Goal: Task Accomplishment & Management: Use online tool/utility

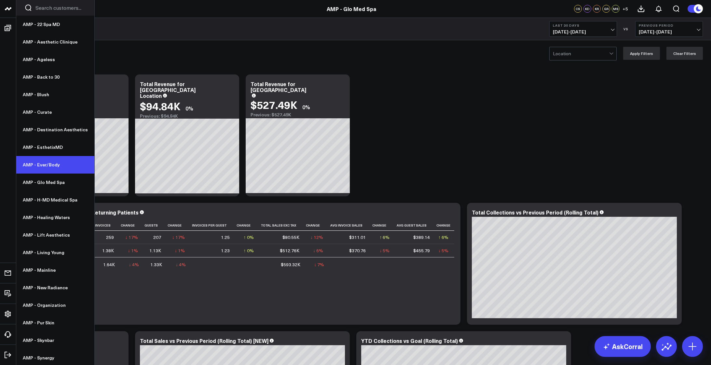
click at [42, 166] on link "AMP - Ever/Body" at bounding box center [55, 165] width 78 height 18
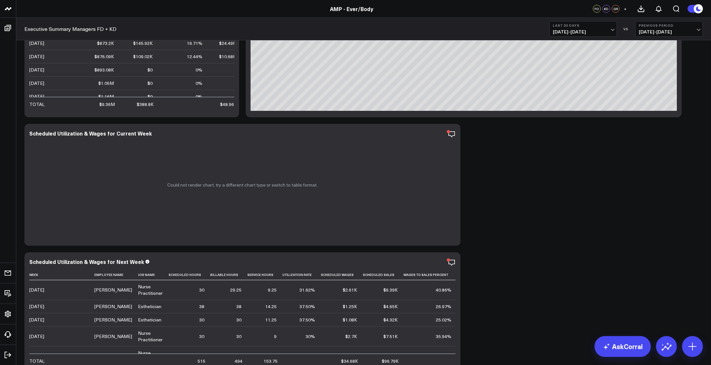
scroll to position [2438, 0]
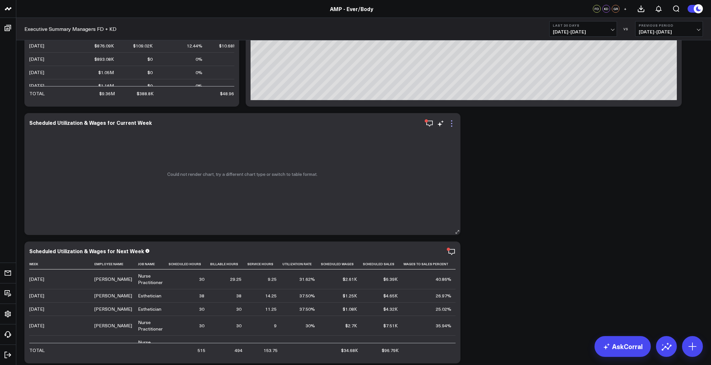
click at [451, 123] on icon at bounding box center [452, 124] width 8 height 8
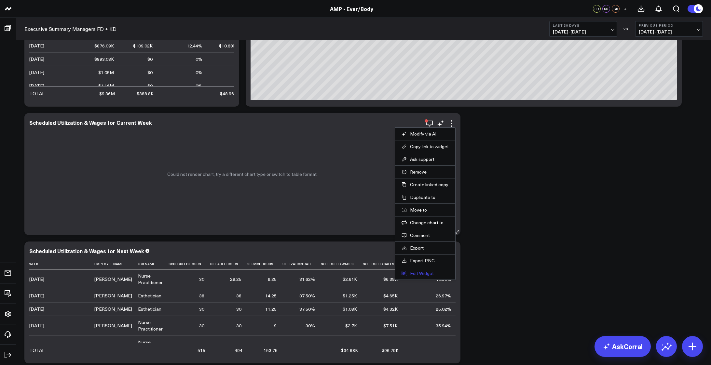
click at [426, 273] on button "Edit Widget" at bounding box center [424, 274] width 47 height 6
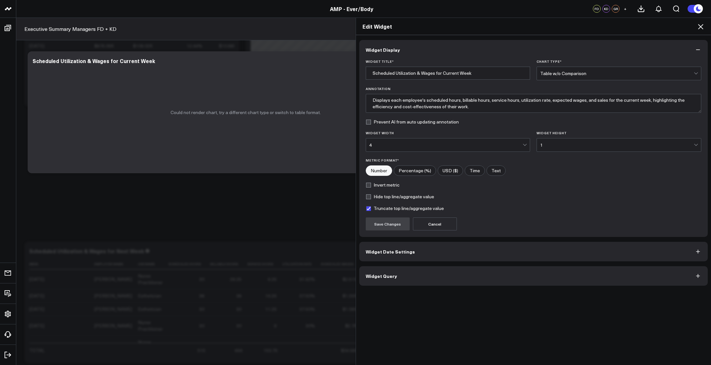
click at [378, 275] on span "Widget Query" at bounding box center [381, 276] width 31 height 5
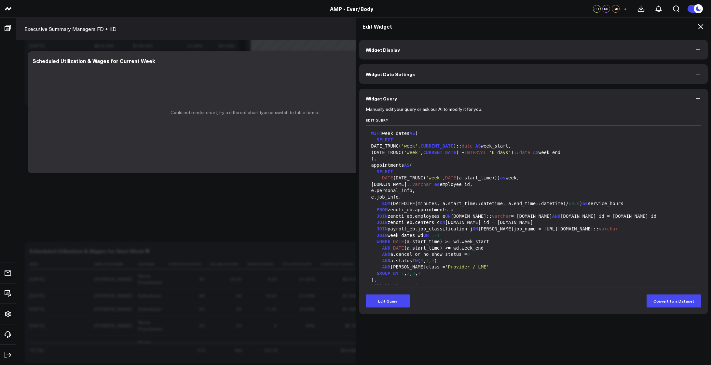
click at [483, 193] on div "e.personal_info," at bounding box center [533, 191] width 329 height 7
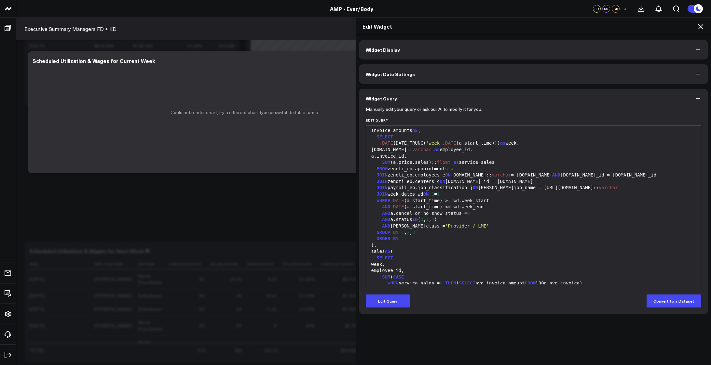
scroll to position [574, 0]
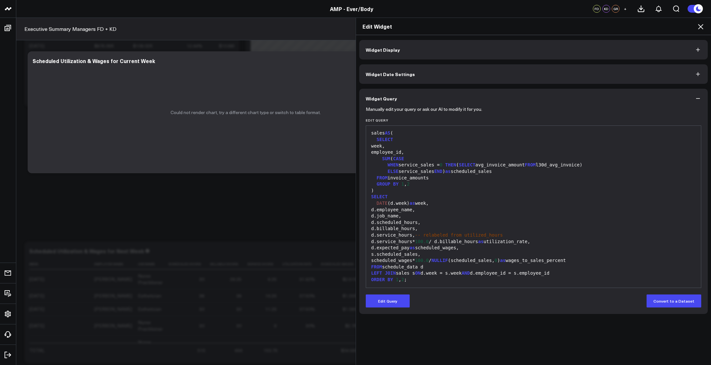
click at [429, 43] on button "Widget Display" at bounding box center [533, 50] width 349 height 20
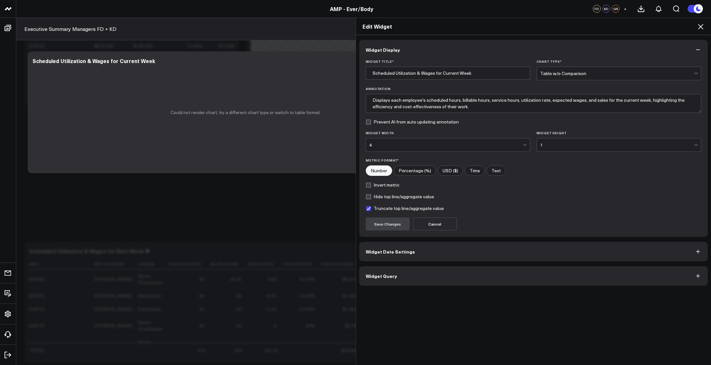
click at [430, 277] on button "Widget Query" at bounding box center [533, 276] width 349 height 20
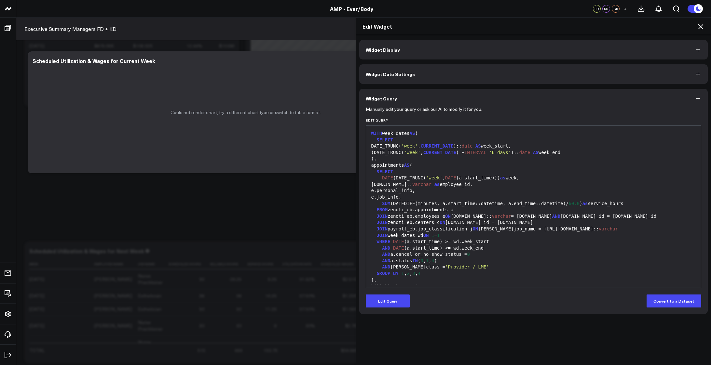
click at [453, 196] on div "e.job_info," at bounding box center [533, 197] width 329 height 7
click at [488, 193] on div "e.personal_info," at bounding box center [533, 191] width 329 height 7
click at [383, 308] on div "Manually edit your query or ask our AI to modify it for you. Edit Query 999 1 2…" at bounding box center [533, 211] width 349 height 206
click at [381, 299] on button "Edit Query" at bounding box center [388, 301] width 44 height 13
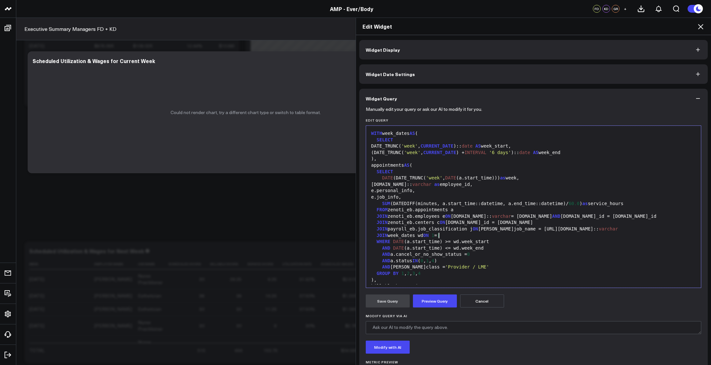
click at [504, 236] on div "JOIN week_dates wd ON 1 = 1" at bounding box center [533, 236] width 329 height 7
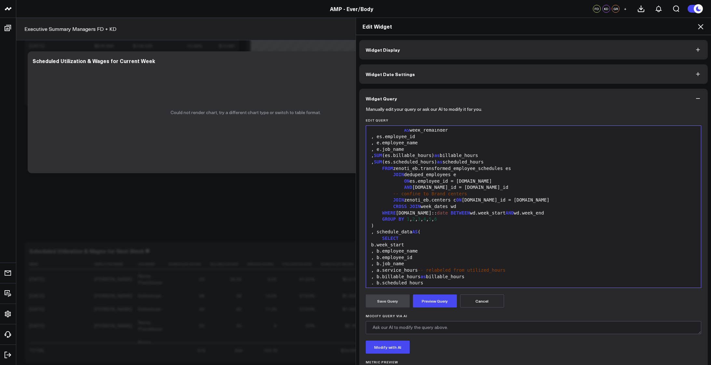
scroll to position [325, 0]
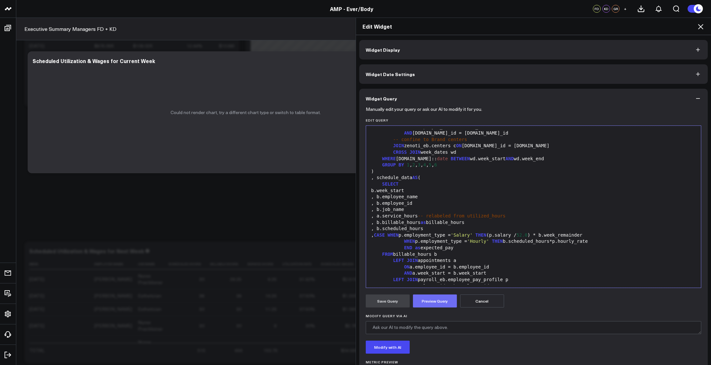
click at [437, 300] on button "Preview Query" at bounding box center [435, 301] width 44 height 13
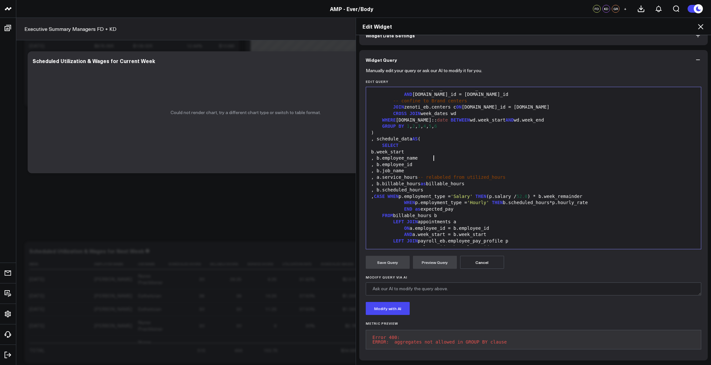
click at [494, 155] on div ", b.employee_name" at bounding box center [533, 158] width 329 height 7
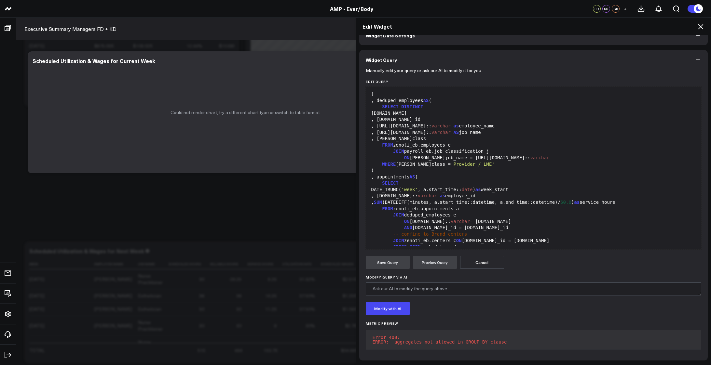
scroll to position [0, 0]
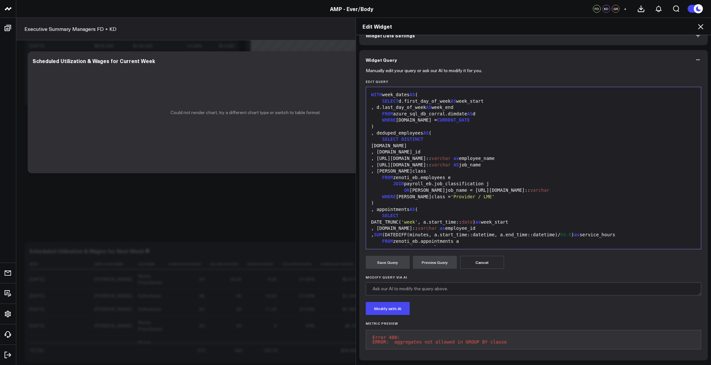
click at [480, 259] on button "Cancel" at bounding box center [482, 262] width 44 height 13
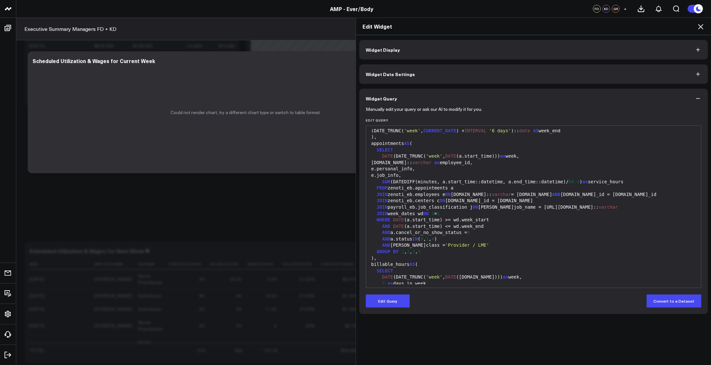
scroll to position [33, 0]
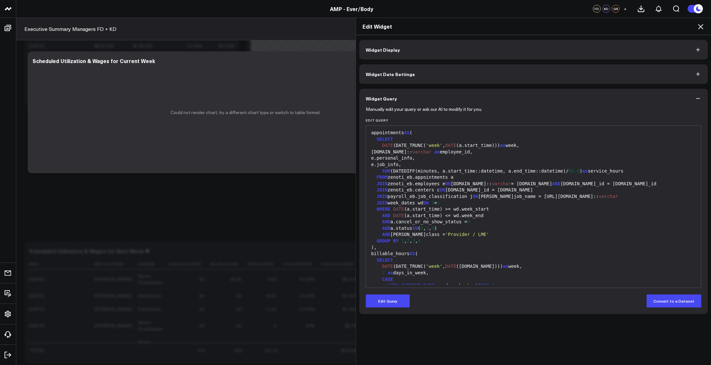
click at [452, 218] on div "AND DATE (a.start_time) <= wd.week_end" at bounding box center [533, 216] width 329 height 7
click at [393, 303] on button "Edit Query" at bounding box center [388, 301] width 44 height 13
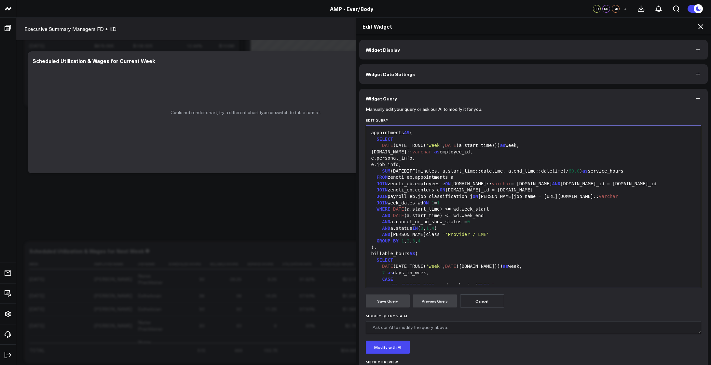
click at [483, 236] on div "AND j.class = 'Provider / LME'" at bounding box center [533, 235] width 329 height 7
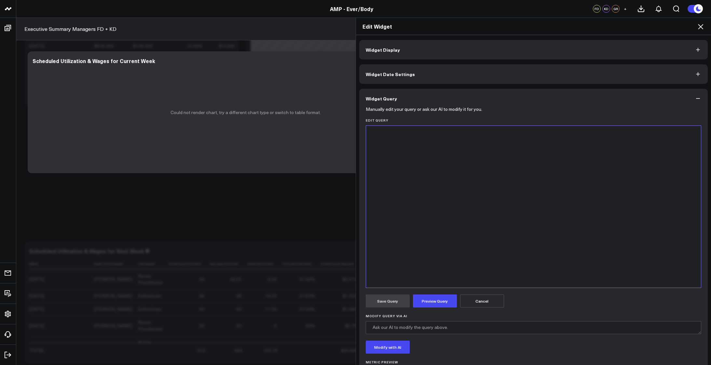
scroll to position [688, 0]
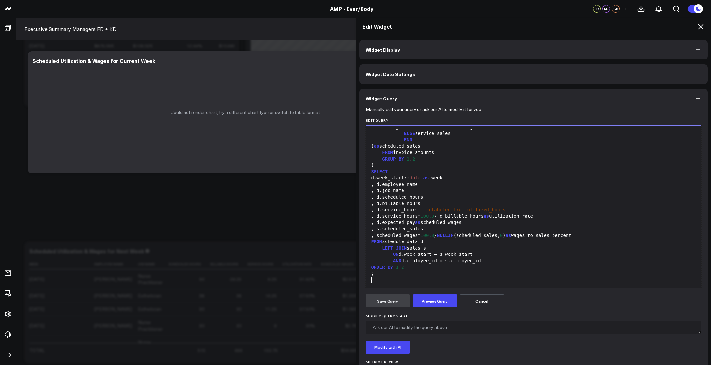
click at [435, 310] on form "Manually edit your query or ask our AI to modify it for you. Edit Query 999 83 …" at bounding box center [534, 250] width 336 height 285
click at [435, 304] on button "Preview Query" at bounding box center [435, 301] width 44 height 13
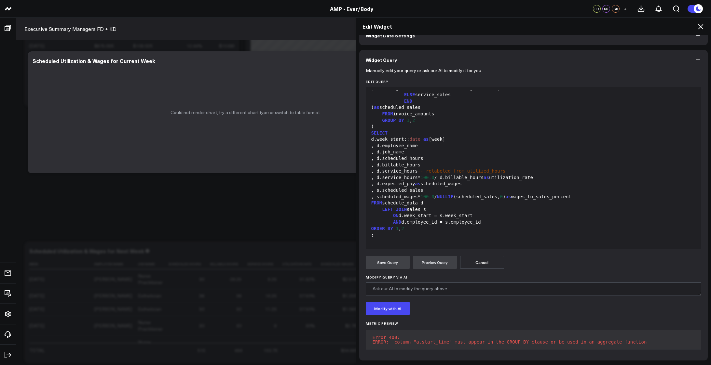
click at [476, 207] on div "LEFT JOIN sales s" at bounding box center [533, 210] width 329 height 7
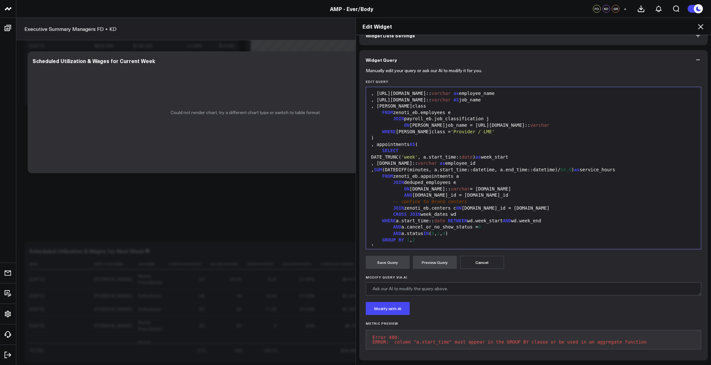
scroll to position [108, 0]
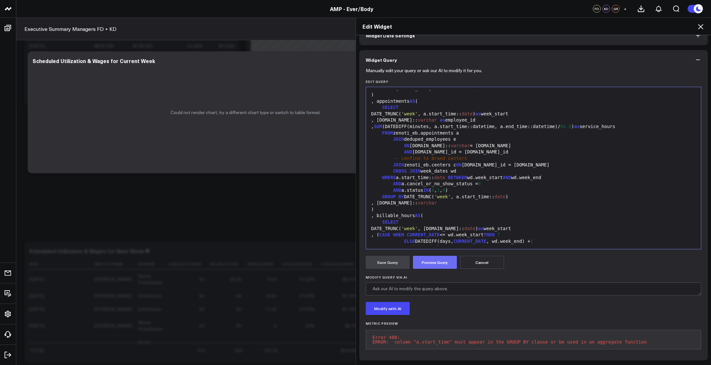
click at [432, 256] on button "Preview Query" at bounding box center [435, 262] width 44 height 13
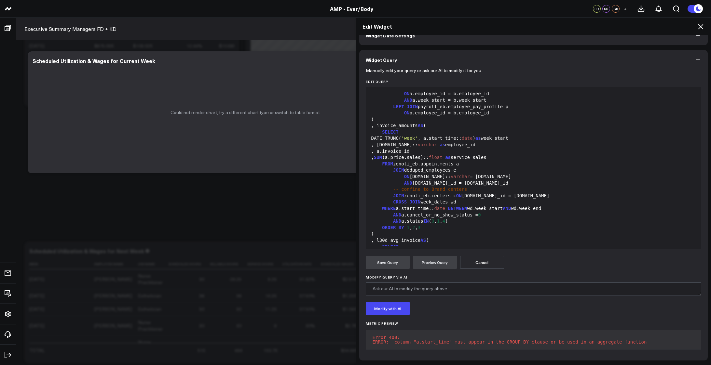
scroll to position [477, 0]
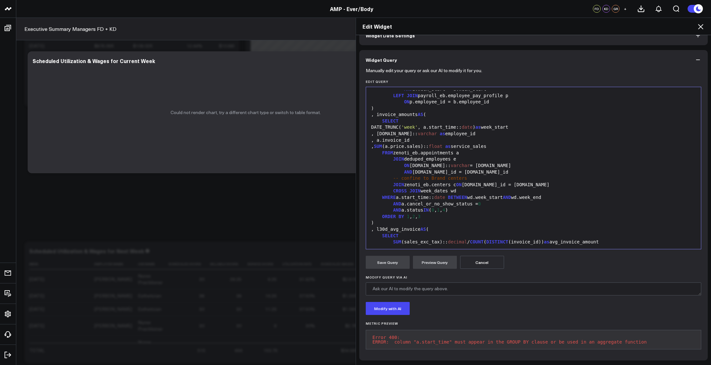
click at [467, 207] on div "AND a.status IN ( 0 , 1 , 4 )" at bounding box center [533, 210] width 329 height 7
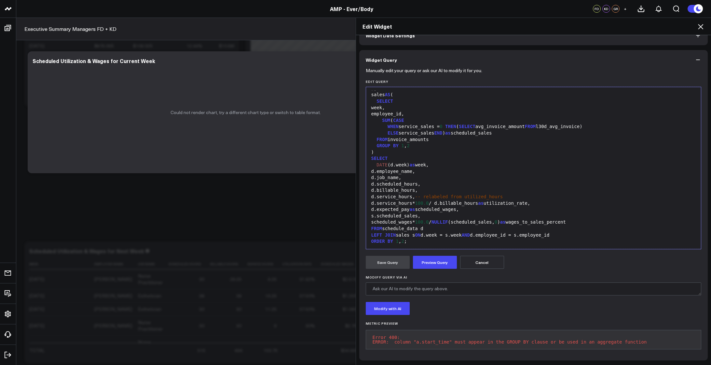
scroll to position [0, 0]
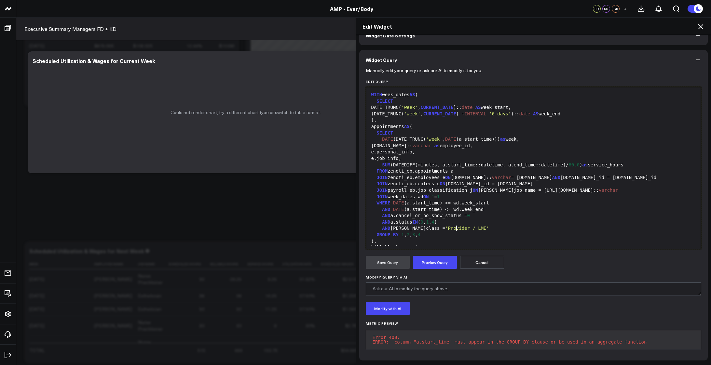
click at [477, 225] on div "AND j.class = 'Provider / LME'" at bounding box center [533, 228] width 329 height 7
click at [479, 258] on button "Cancel" at bounding box center [482, 262] width 44 height 13
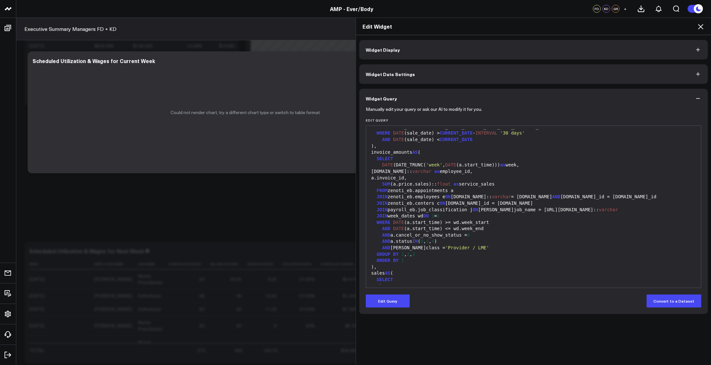
scroll to position [445, 0]
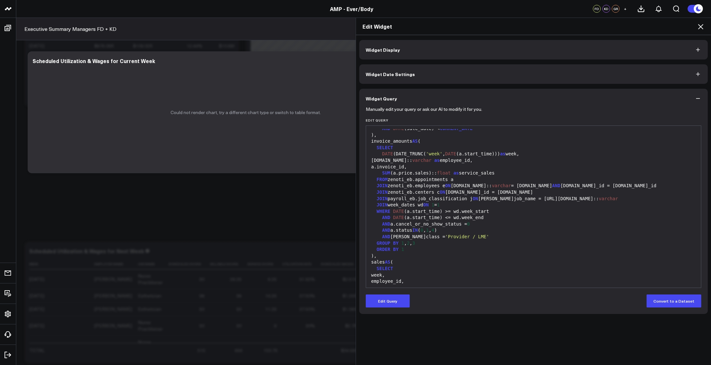
click at [519, 201] on div "JOIN payroll_eb.job_classification j ON j.job_name = e.job_info.name:: varchar" at bounding box center [533, 199] width 329 height 7
click at [390, 306] on button "Edit Query" at bounding box center [388, 301] width 44 height 13
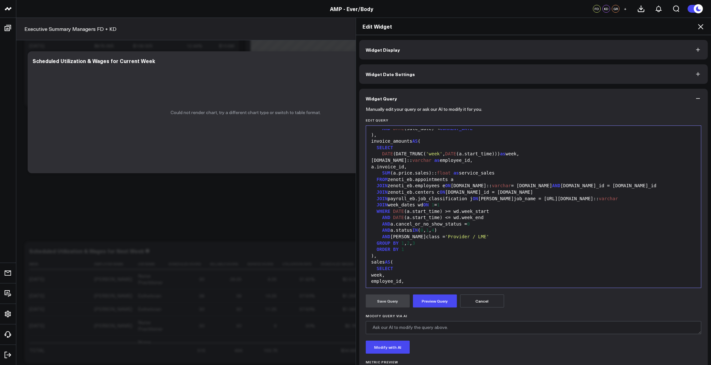
click at [489, 235] on div "AND j.class = 'Provider / LME'" at bounding box center [533, 237] width 329 height 7
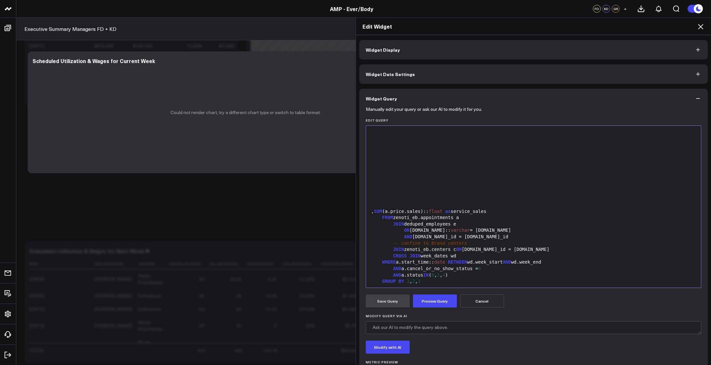
scroll to position [688, 0]
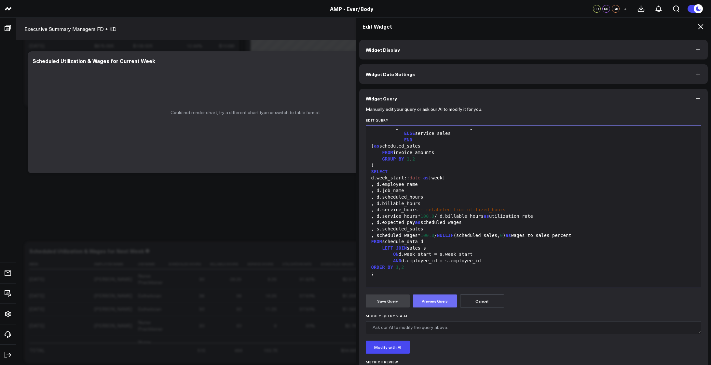
click at [440, 305] on button "Preview Query" at bounding box center [435, 301] width 44 height 13
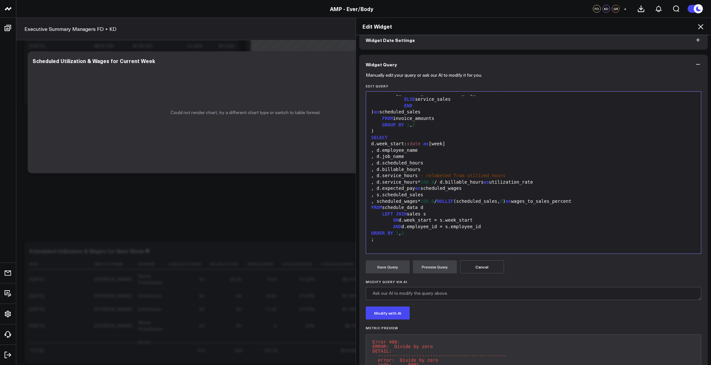
scroll to position [89, 0]
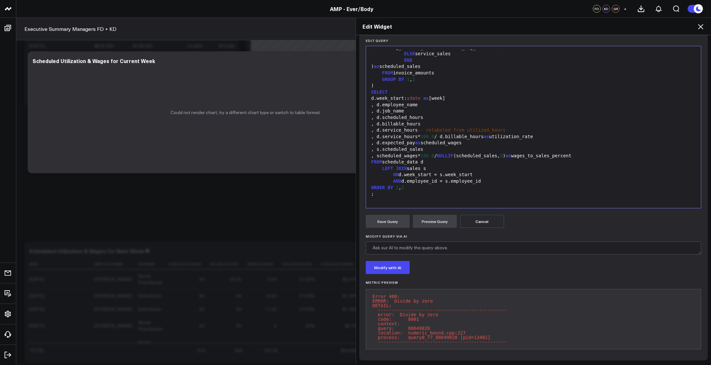
click at [501, 159] on div "FROM schedule_data d" at bounding box center [533, 162] width 329 height 7
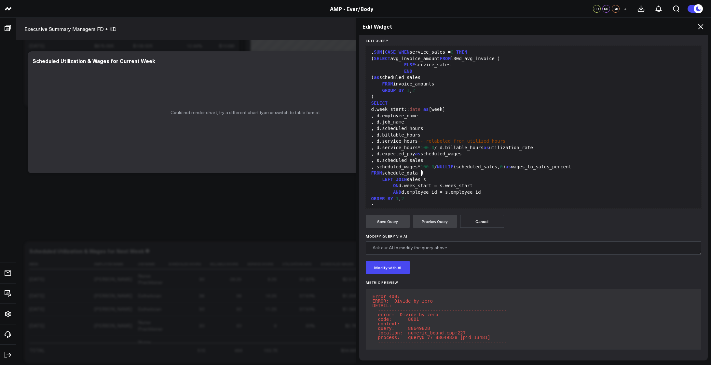
scroll to position [667, 0]
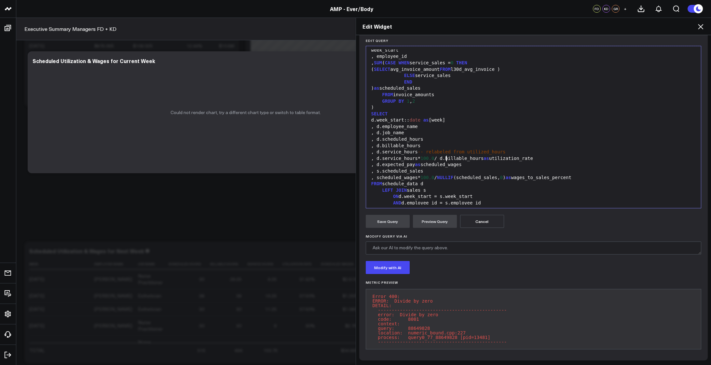
click at [444, 156] on div ", d.service_hours* 100.0 / d.billable_hours as utilization_rate" at bounding box center [533, 159] width 329 height 7
click at [432, 217] on button "Preview Query" at bounding box center [435, 221] width 44 height 13
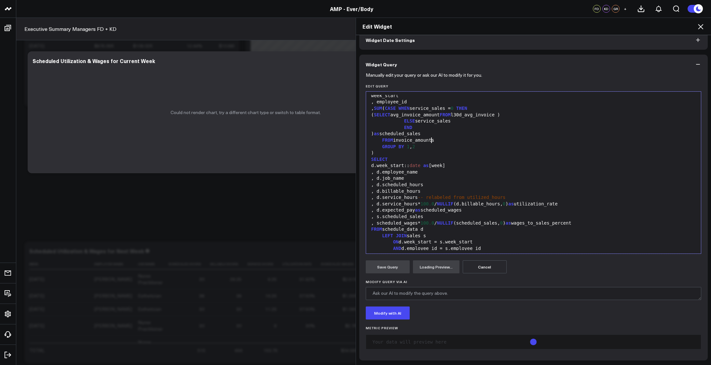
click at [533, 143] on div "FROM invoice_amounts" at bounding box center [533, 140] width 329 height 7
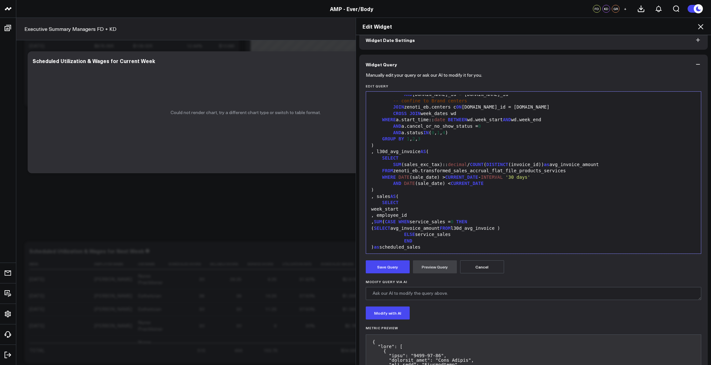
scroll to position [688, 0]
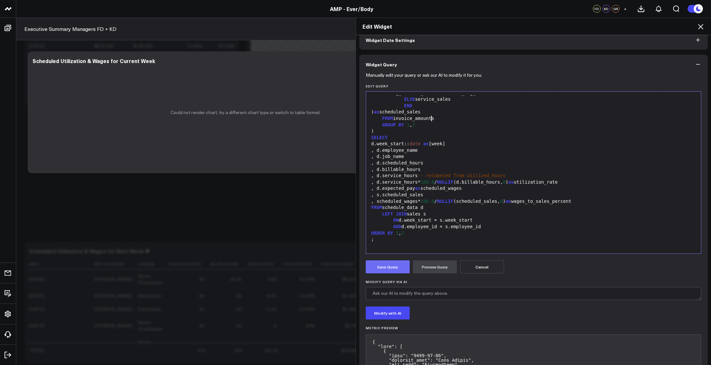
click at [392, 268] on button "Save Query" at bounding box center [388, 267] width 44 height 13
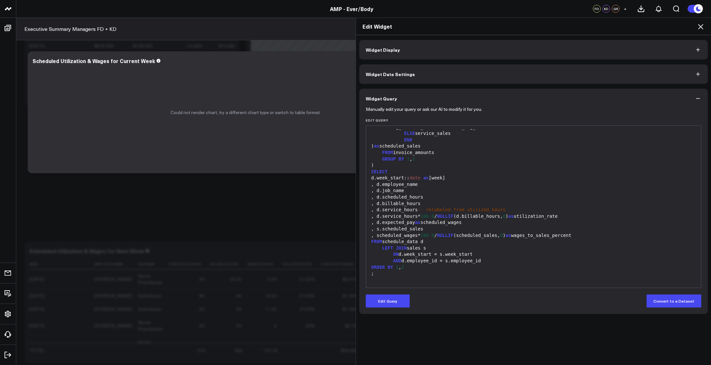
scroll to position [0, 0]
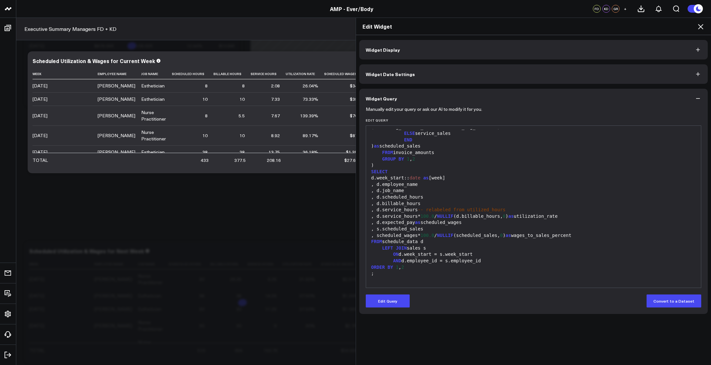
click at [700, 25] on icon at bounding box center [701, 27] width 8 height 8
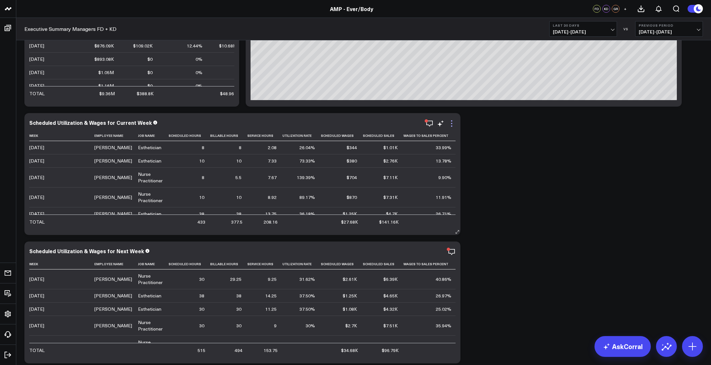
click at [451, 122] on icon at bounding box center [452, 124] width 8 height 8
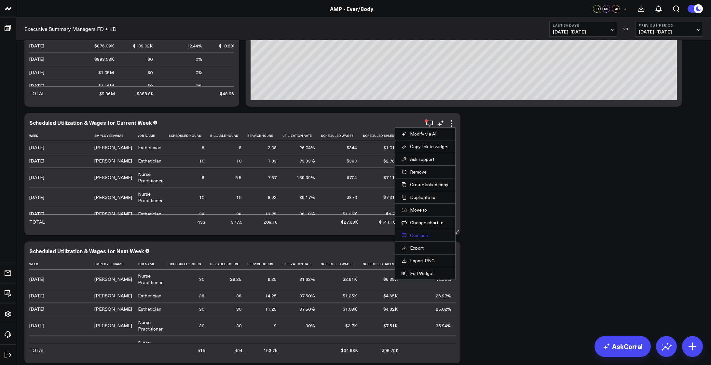
click at [419, 236] on button "Comment" at bounding box center [424, 236] width 47 height 6
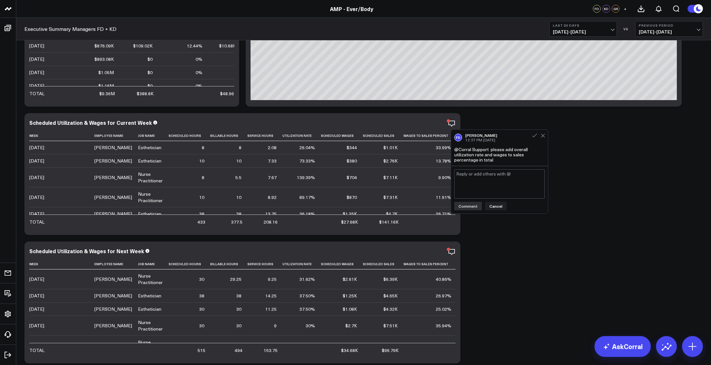
type textarea "o"
type textarea "simplified, corrected for div/zero, approved for release"
click at [472, 206] on button "Comment" at bounding box center [468, 206] width 28 height 8
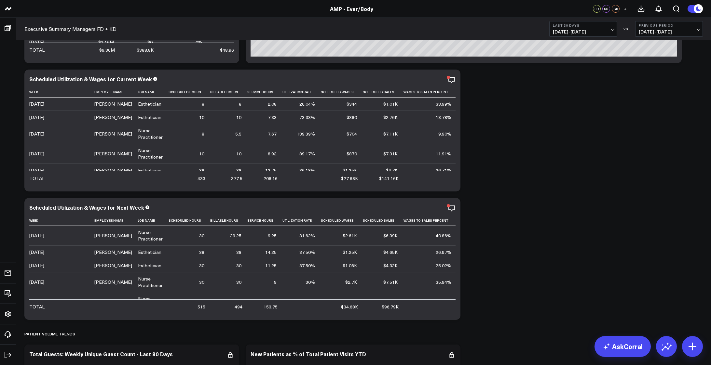
scroll to position [2514, 0]
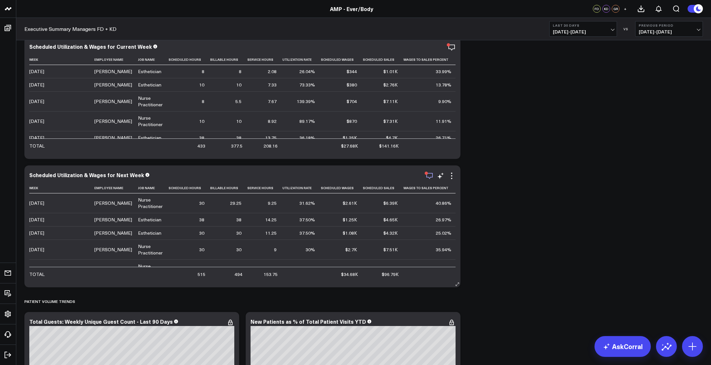
click at [430, 177] on icon "button" at bounding box center [430, 176] width 8 height 8
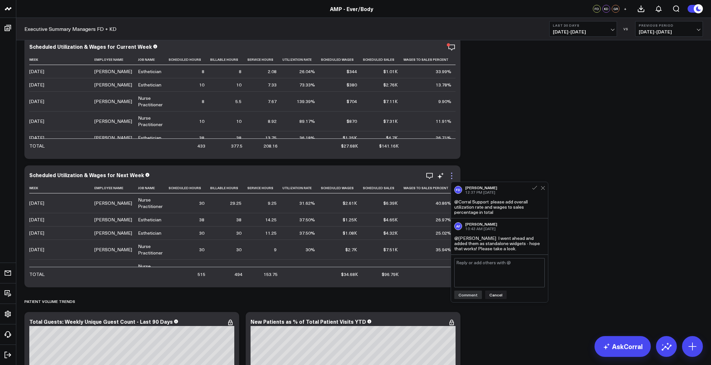
click at [452, 176] on icon at bounding box center [451, 175] width 1 height 1
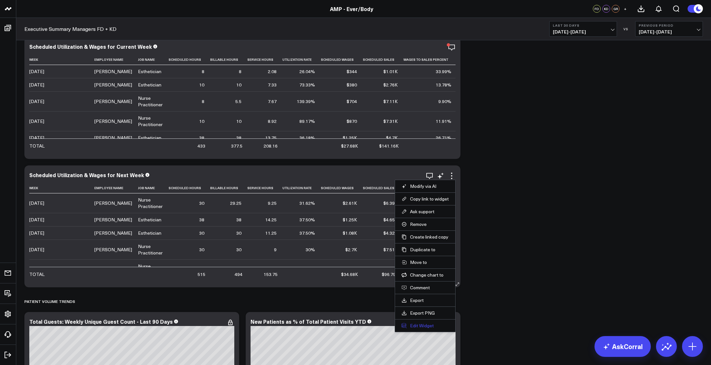
click at [424, 327] on button "Edit Widget" at bounding box center [424, 326] width 47 height 6
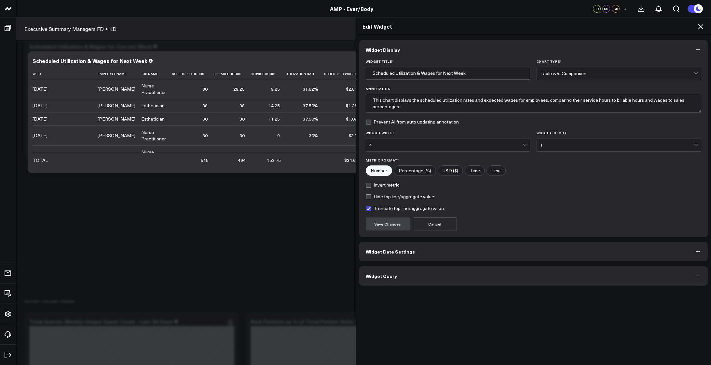
click at [443, 259] on button "Widget Date Settings" at bounding box center [533, 252] width 349 height 20
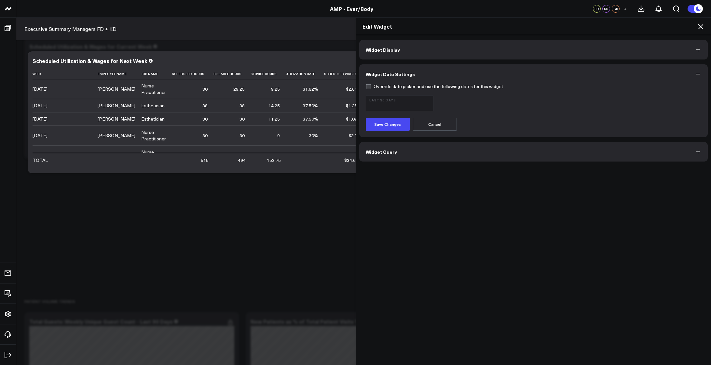
click at [425, 154] on button "Widget Query" at bounding box center [533, 152] width 349 height 20
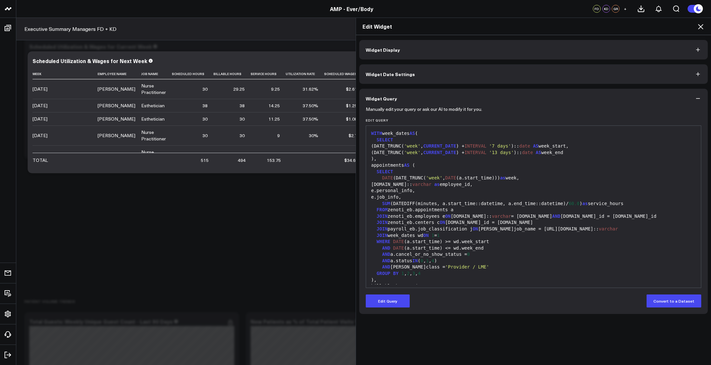
click at [448, 165] on div "appointments AS (" at bounding box center [533, 165] width 329 height 7
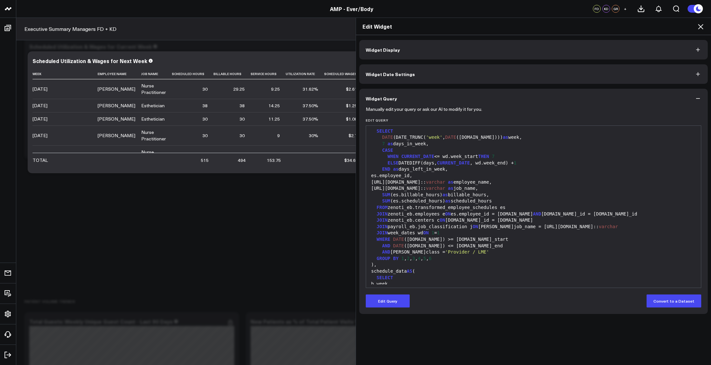
scroll to position [151, 0]
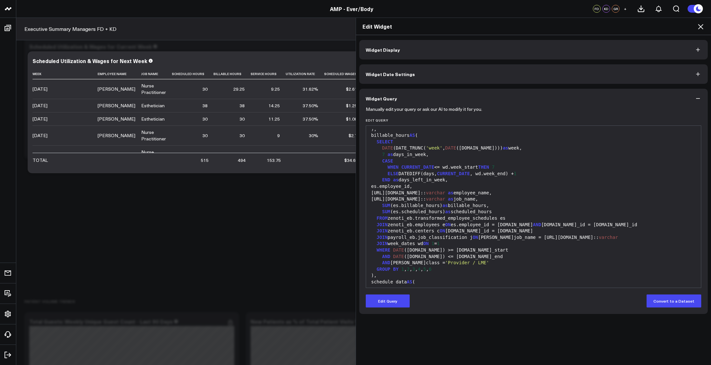
click at [519, 203] on div "SUM (es.billable_hours) as billable_hours," at bounding box center [533, 206] width 329 height 7
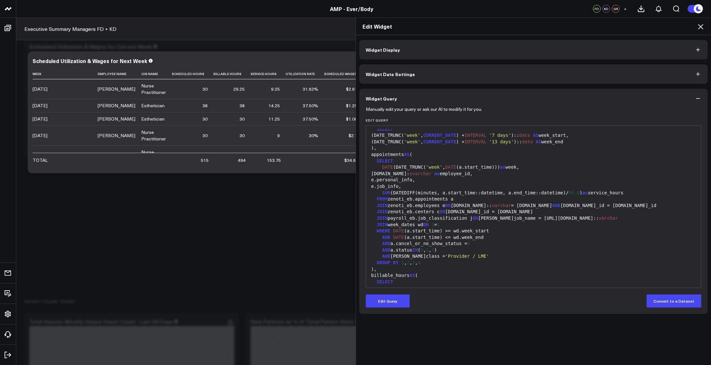
scroll to position [22, 0]
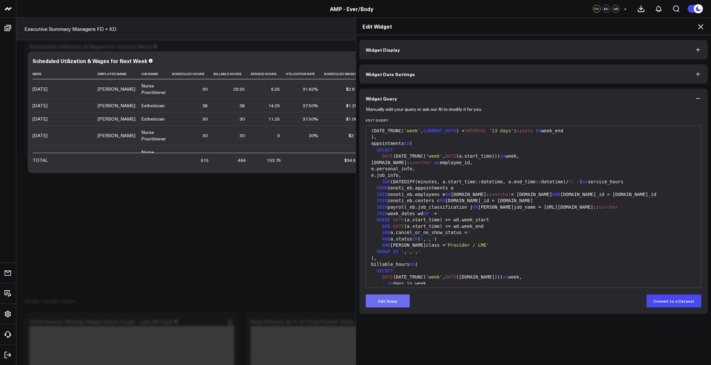
click at [386, 305] on button "Edit Query" at bounding box center [388, 301] width 44 height 13
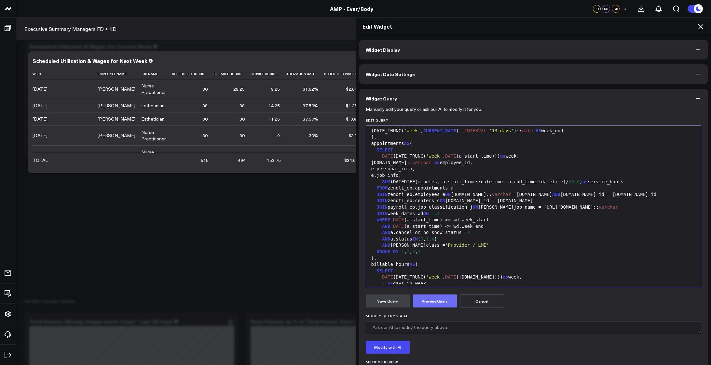
click at [436, 304] on button "Preview Query" at bounding box center [435, 301] width 44 height 13
click at [484, 230] on div "AND a.cancel_or_no_show_status = 0" at bounding box center [533, 233] width 329 height 7
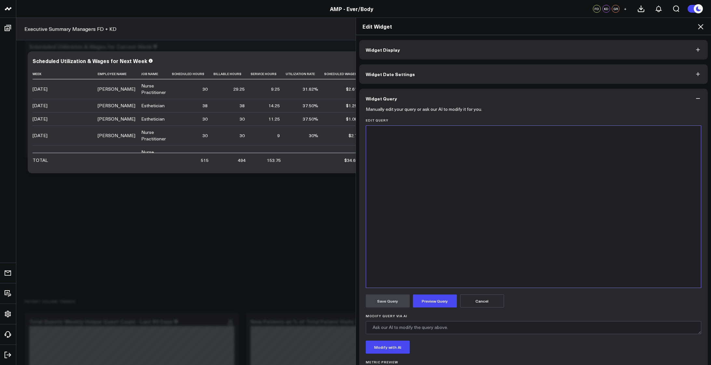
scroll to position [0, 0]
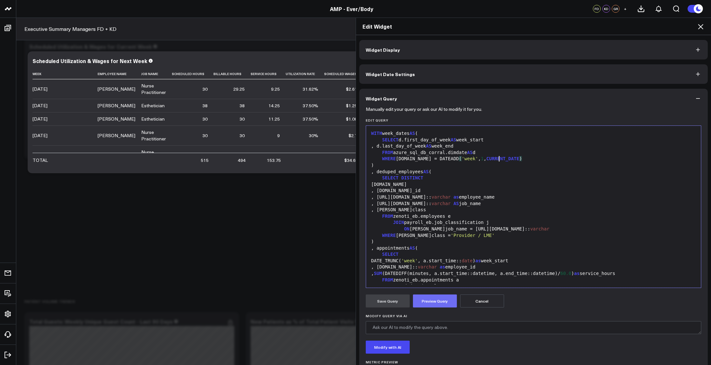
click at [428, 302] on button "Preview Query" at bounding box center [435, 301] width 44 height 13
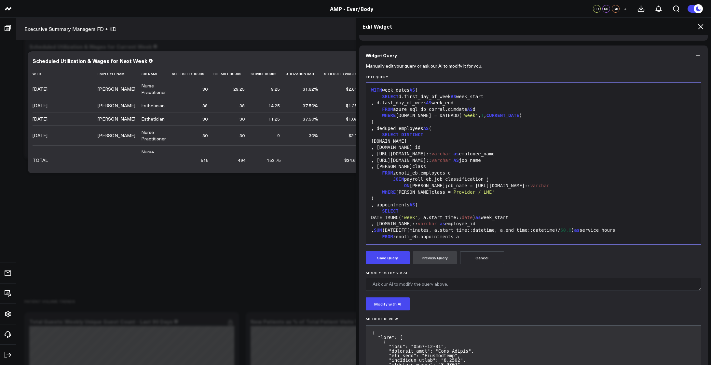
scroll to position [87, 0]
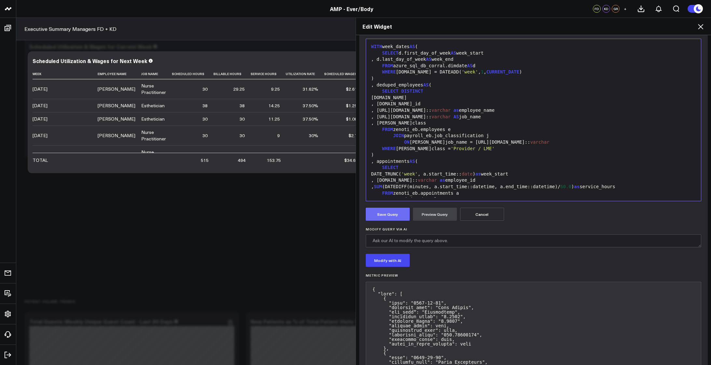
click at [384, 211] on button "Save Query" at bounding box center [388, 214] width 44 height 13
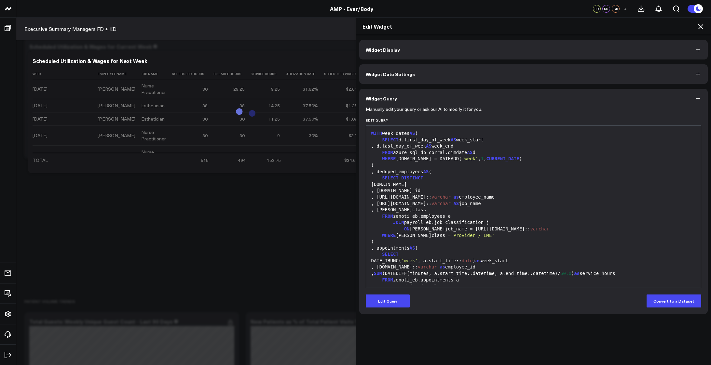
scroll to position [0, 0]
click at [701, 25] on icon at bounding box center [701, 27] width 8 height 8
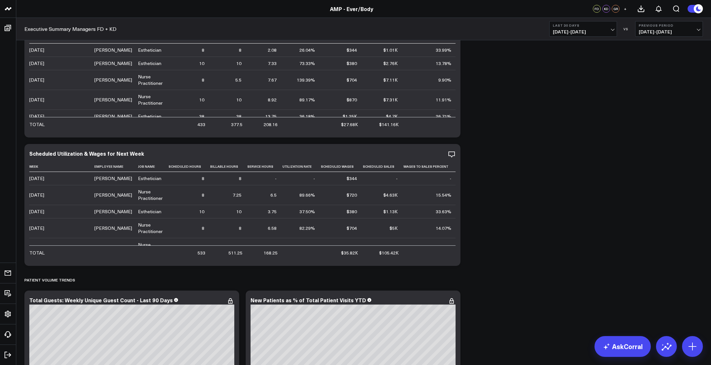
scroll to position [2493, 0]
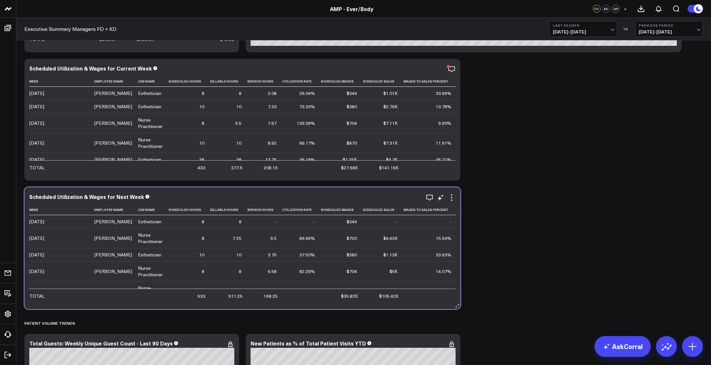
click at [424, 236] on td "15.54%" at bounding box center [430, 238] width 54 height 20
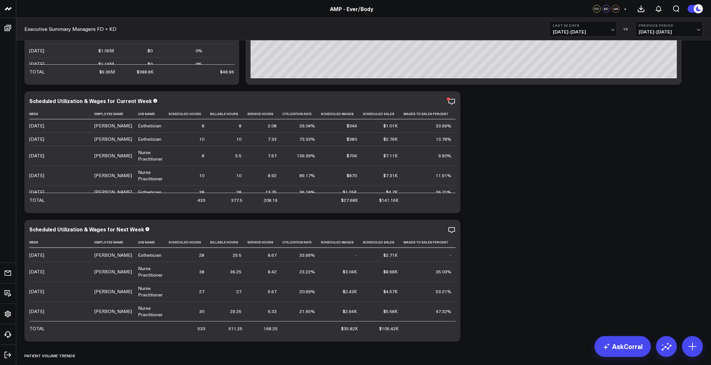
scroll to position [2471, 0]
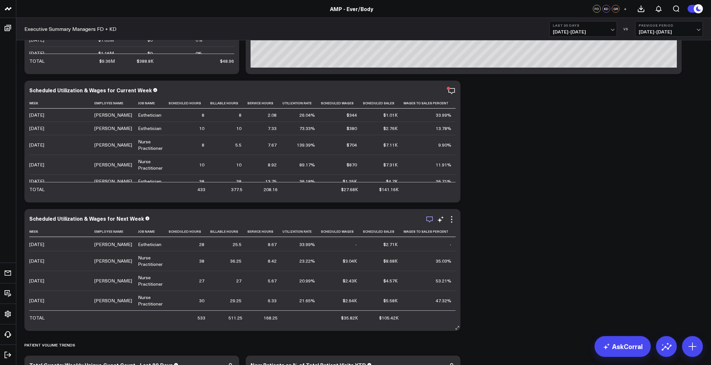
click at [428, 221] on icon "button" at bounding box center [429, 220] width 7 height 6
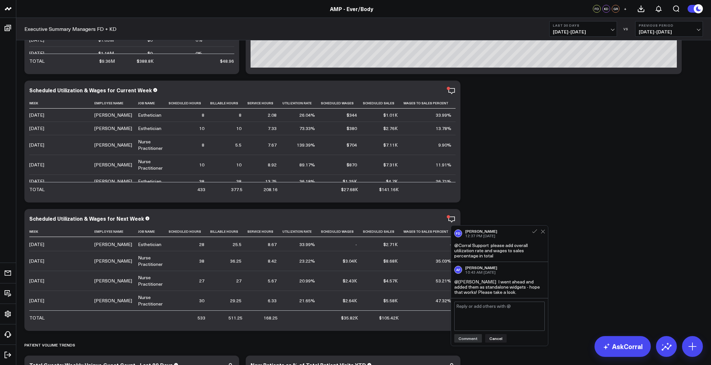
click at [496, 316] on textarea at bounding box center [499, 316] width 90 height 29
type textarea "approved for release"
click at [467, 341] on button "Comment" at bounding box center [468, 338] width 28 height 8
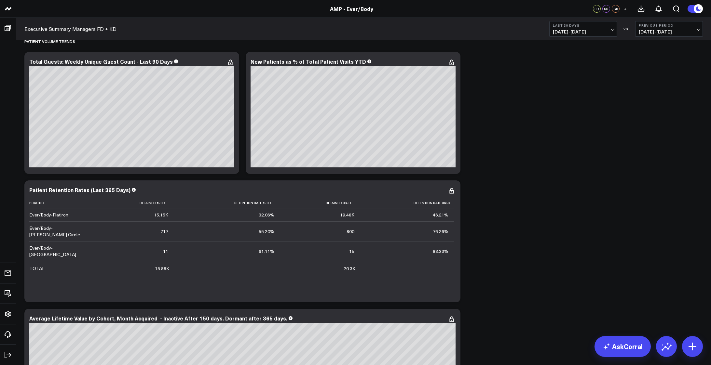
scroll to position [2731, 0]
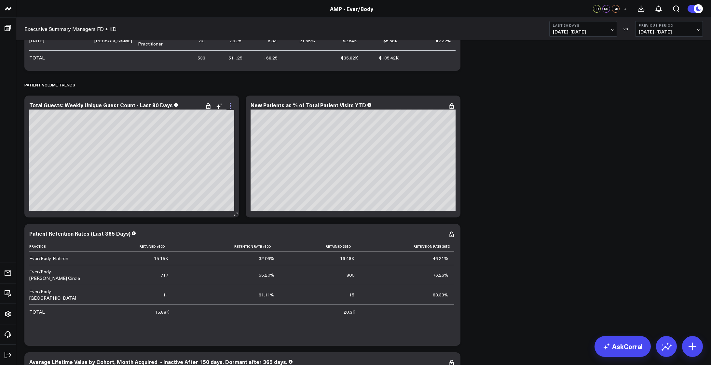
click at [231, 108] on icon at bounding box center [230, 106] width 8 height 8
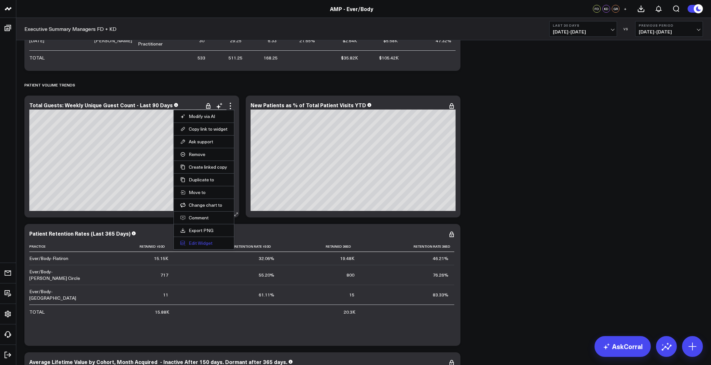
click at [205, 244] on button "Edit Widget" at bounding box center [203, 243] width 47 height 6
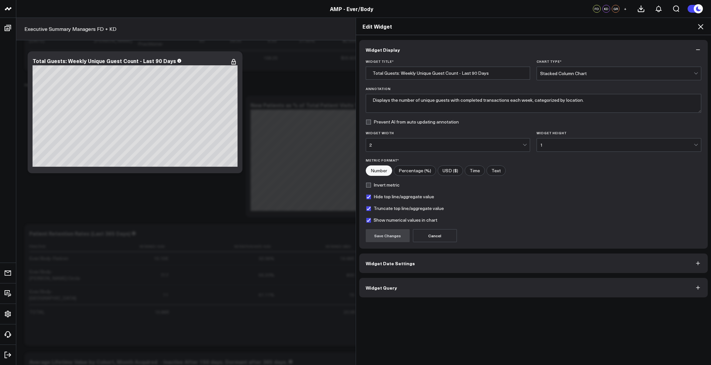
click at [454, 263] on button "Widget Date Settings" at bounding box center [533, 264] width 349 height 20
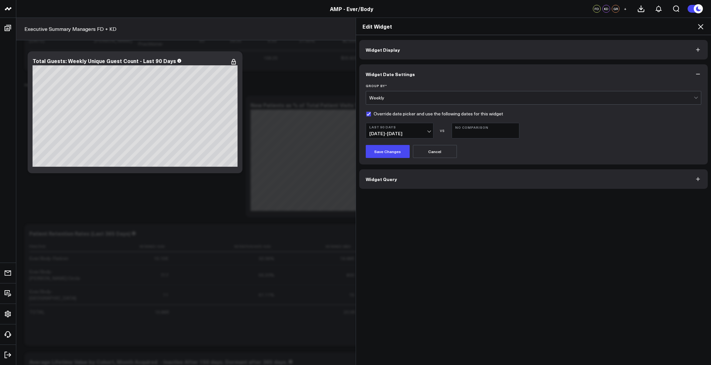
click at [435, 179] on button "Widget Query" at bounding box center [533, 179] width 349 height 20
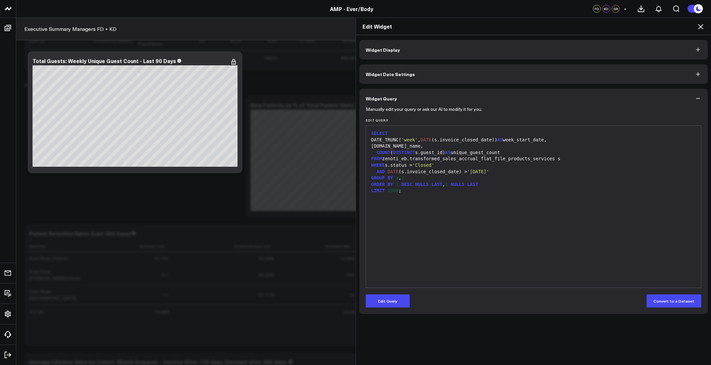
click at [426, 75] on button "Widget Date Settings" at bounding box center [533, 74] width 349 height 20
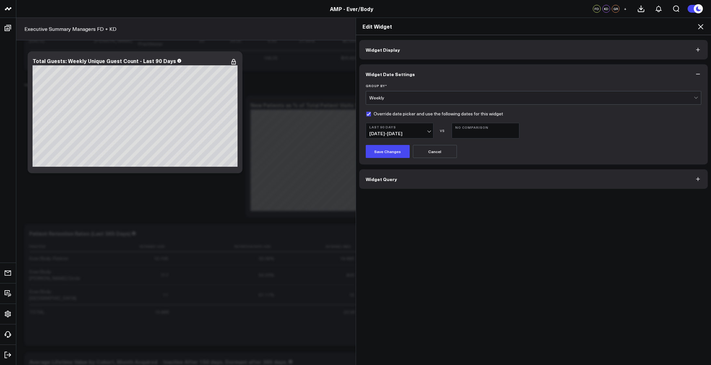
click at [427, 176] on button "Widget Query" at bounding box center [533, 179] width 349 height 20
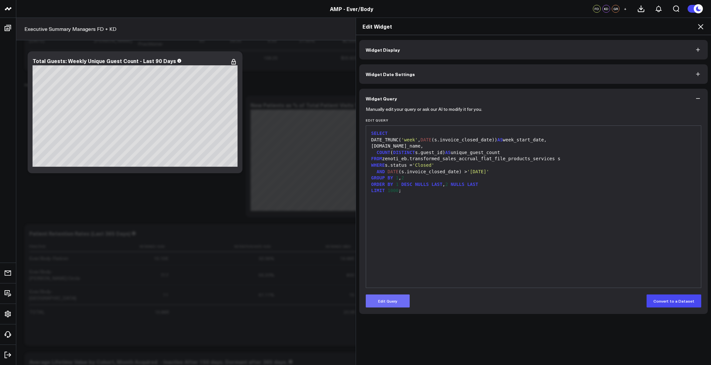
click at [388, 300] on button "Edit Query" at bounding box center [388, 301] width 44 height 13
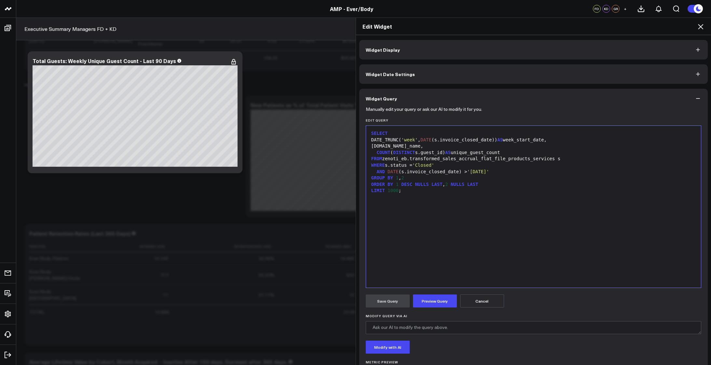
click at [430, 143] on div "s.center_name," at bounding box center [533, 146] width 329 height 7
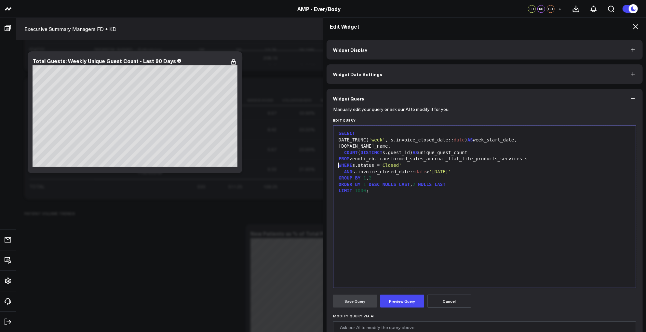
drag, startPoint x: 447, startPoint y: 157, endPoint x: 406, endPoint y: 143, distance: 43.0
click at [406, 143] on div "DATE_TRUNC( 'week' , s.invoice_closed_date:: date ) AS week_start_date," at bounding box center [485, 140] width 296 height 7
click at [398, 299] on button "Preview Query" at bounding box center [402, 301] width 44 height 13
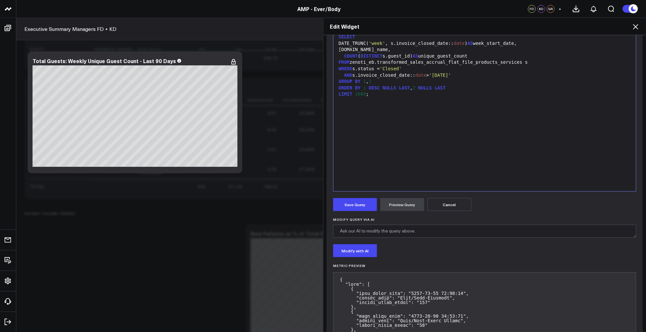
scroll to position [106, 0]
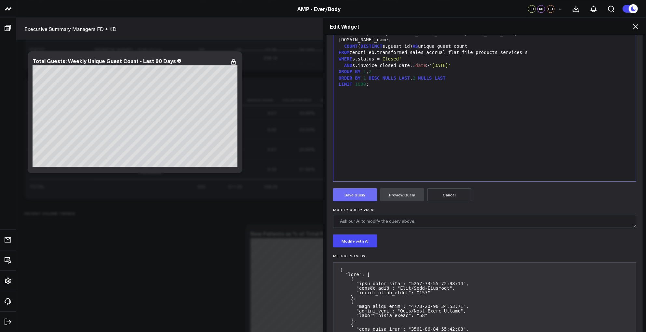
click at [350, 192] on button "Save Query" at bounding box center [355, 194] width 44 height 13
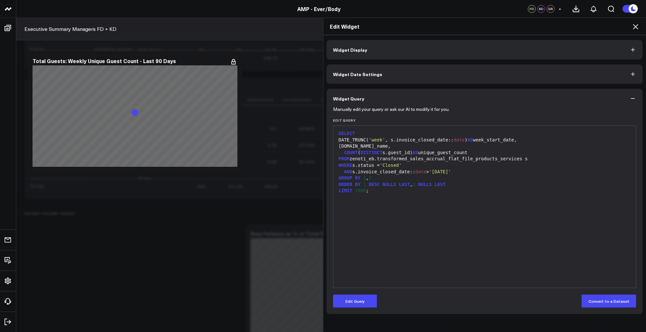
scroll to position [0, 0]
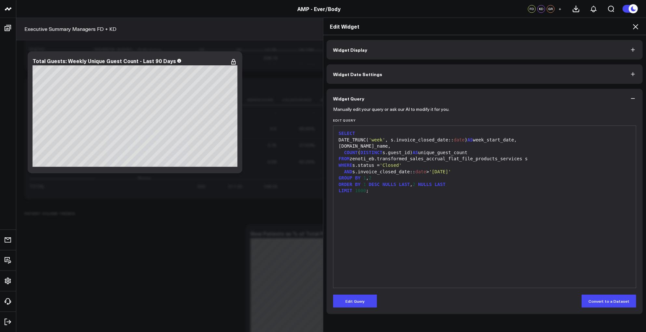
click at [637, 28] on icon at bounding box center [635, 26] width 5 height 5
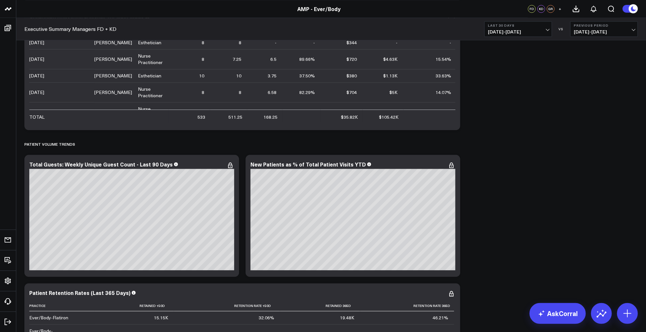
scroll to position [2810, 0]
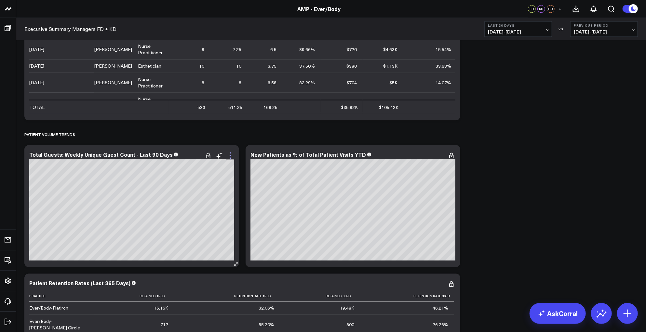
click at [230, 155] on icon at bounding box center [230, 155] width 1 height 1
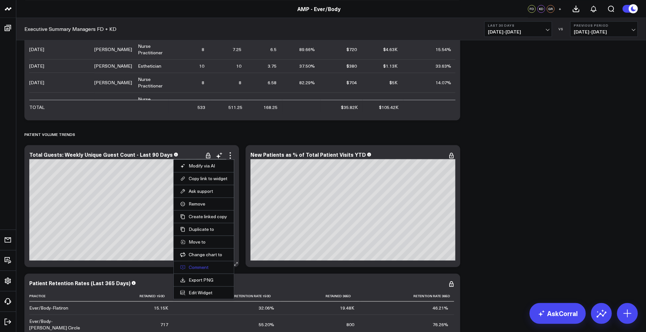
click at [200, 268] on button "Comment" at bounding box center [203, 267] width 47 height 6
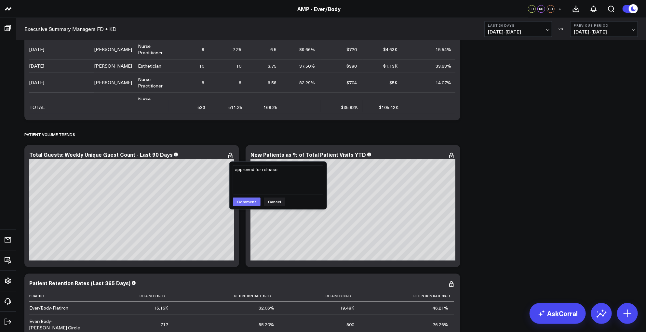
type textarea "approved for release"
click at [249, 200] on button "Comment" at bounding box center [247, 201] width 28 height 8
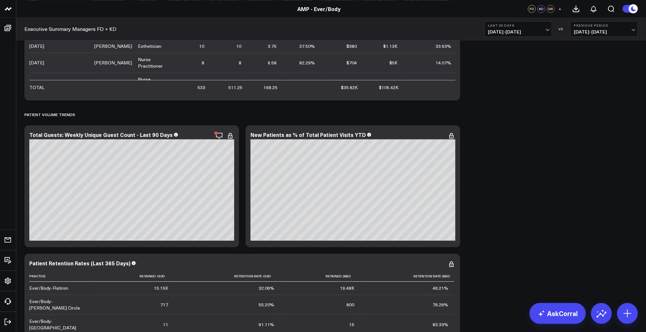
scroll to position [2869, 0]
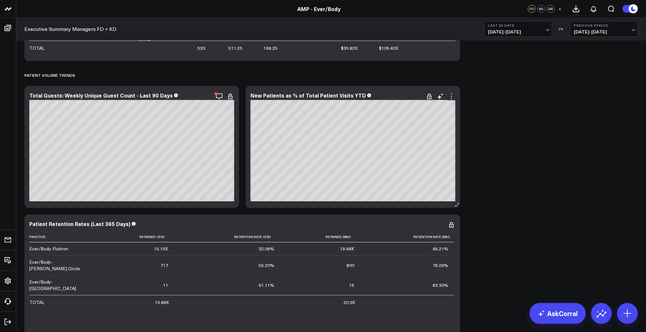
click at [452, 96] on icon at bounding box center [452, 96] width 8 height 8
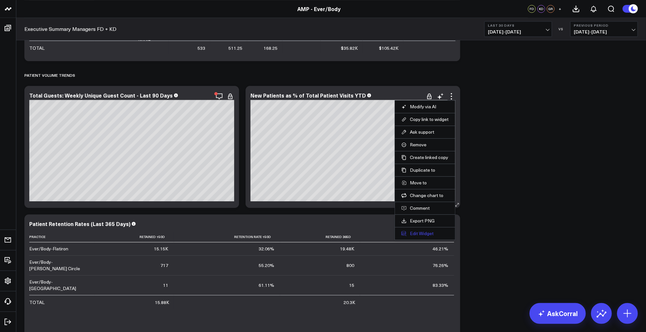
click at [418, 231] on button "Edit Widget" at bounding box center [424, 234] width 47 height 6
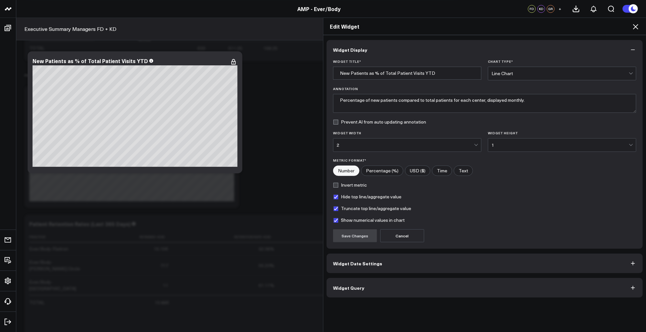
click at [438, 264] on button "Widget Date Settings" at bounding box center [485, 264] width 316 height 20
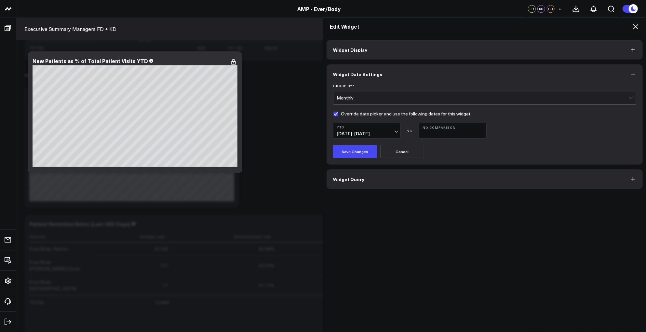
click at [416, 177] on button "Widget Query" at bounding box center [485, 179] width 316 height 20
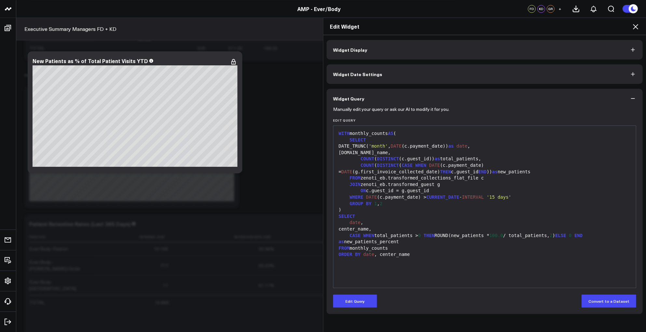
click at [394, 48] on button "Widget Display" at bounding box center [485, 50] width 316 height 20
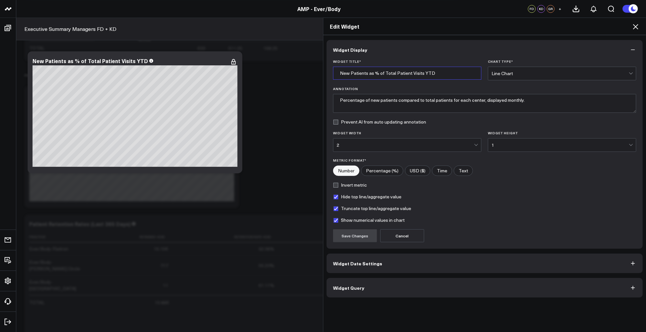
drag, startPoint x: 443, startPoint y: 73, endPoint x: 321, endPoint y: 74, distance: 121.4
click at [323, 74] on div "Widget Display Widget Title * New Patients as % of Total Patient Visits YTD Cha…" at bounding box center [484, 183] width 323 height 297
click at [397, 293] on button "Widget Query" at bounding box center [485, 288] width 316 height 20
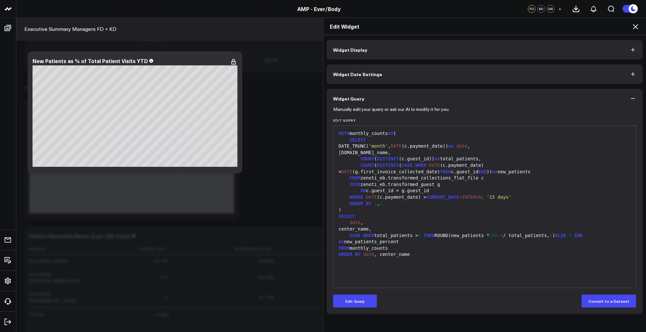
scroll to position [2846, 0]
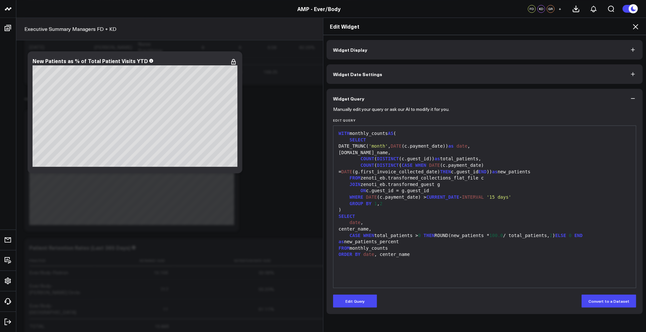
click at [366, 243] on div "CASE WHEN total_patients > 0 THEN ROUND(new_patients * 100.0 / total_patients, …" at bounding box center [485, 239] width 296 height 13
copy div "new_patients_percent"
click at [354, 304] on button "Edit Query" at bounding box center [355, 301] width 44 height 13
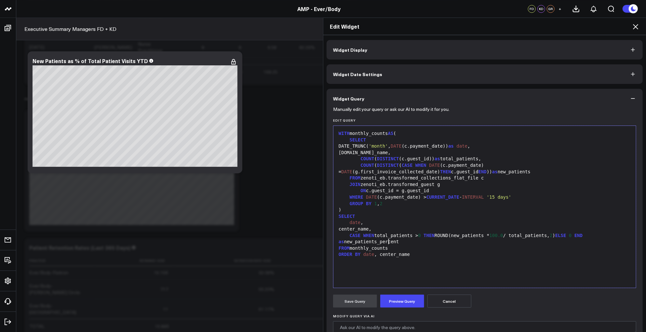
click at [439, 240] on div "CASE WHEN total_patients > 0 THEN ROUND(new_patients * 100.0 / total_patients, …" at bounding box center [485, 239] width 296 height 13
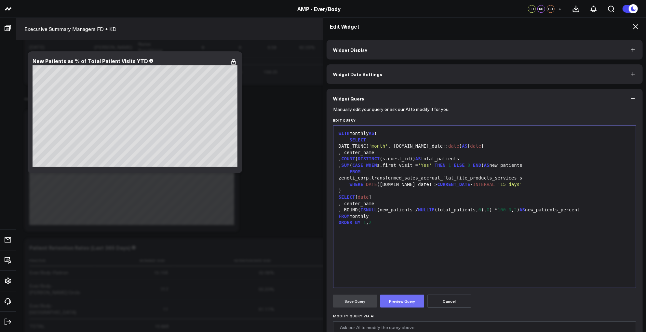
click at [392, 301] on button "Preview Query" at bounding box center [402, 301] width 44 height 13
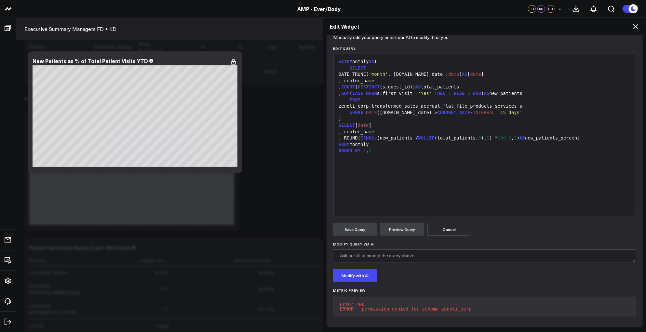
click at [439, 122] on div "SELECT [ date ]" at bounding box center [485, 125] width 296 height 7
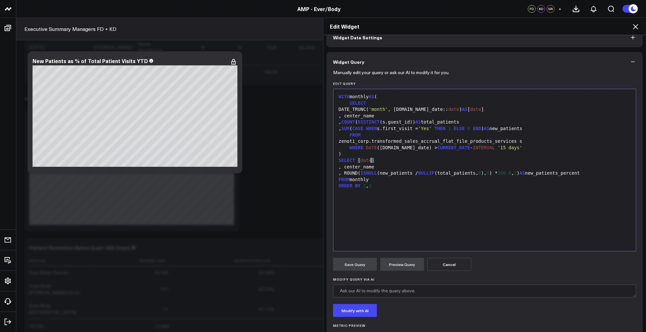
scroll to position [7, 0]
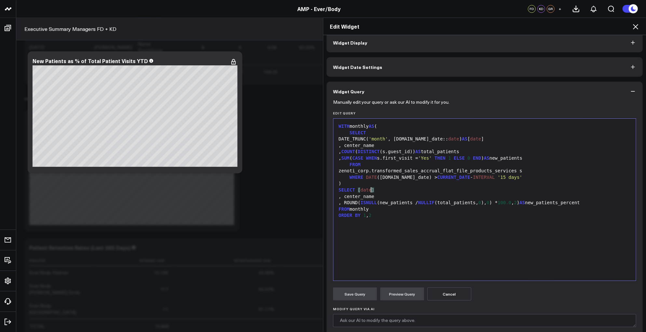
click at [375, 172] on div "zenoti_corp.transformed_sales_accrual_flat_file_products_services s" at bounding box center [485, 171] width 296 height 7
click at [392, 289] on button "Preview Query" at bounding box center [402, 294] width 44 height 13
click at [467, 248] on div "WITH monthly AS ( SELECT DATE_TRUNC( 'month' , s.sale_date:: date ) AS [ date ]…" at bounding box center [485, 200] width 297 height 156
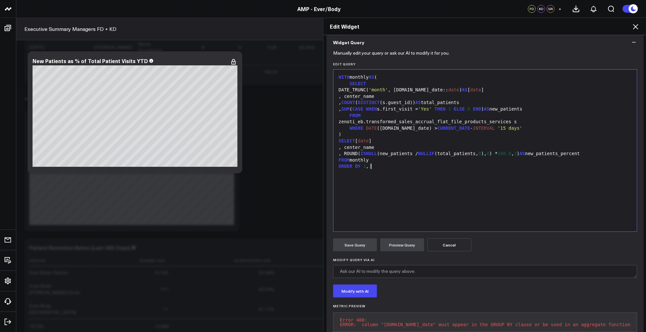
scroll to position [76, 0]
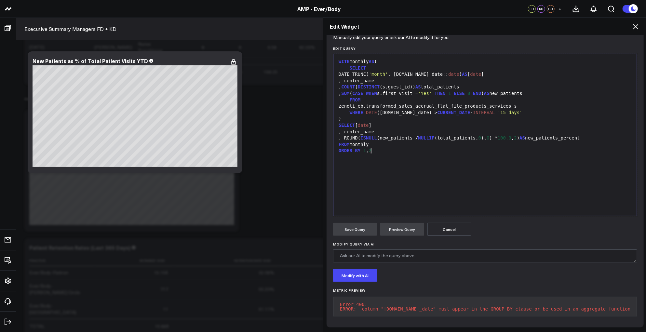
click at [393, 129] on div ", center_name" at bounding box center [485, 132] width 297 height 7
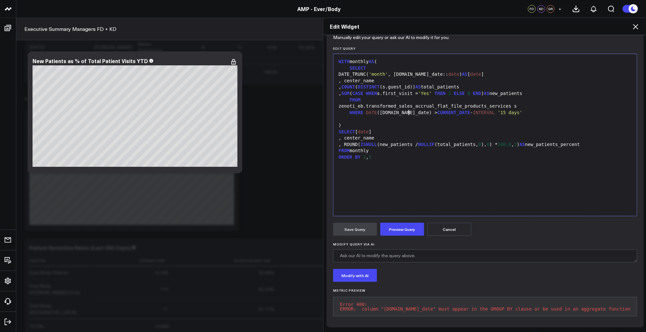
click at [407, 110] on div "WHERE DATE (s.sale_date) > CURRENT_DATE - INTERVAL '15 days'" at bounding box center [485, 113] width 297 height 7
click at [387, 231] on button "Preview Query" at bounding box center [402, 229] width 44 height 13
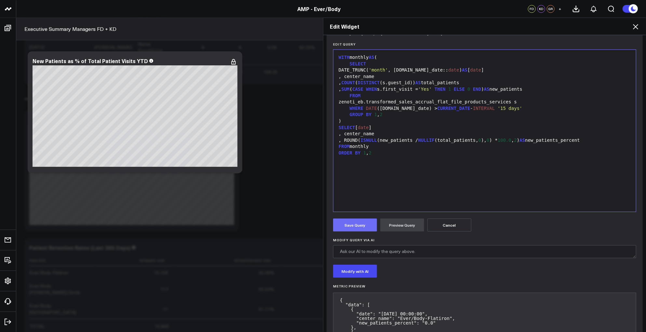
click at [348, 227] on button "Save Query" at bounding box center [355, 225] width 44 height 13
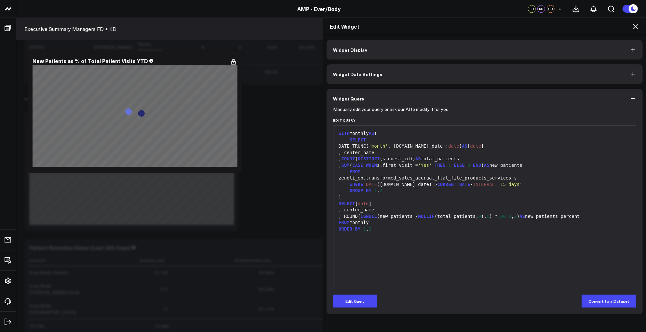
scroll to position [0, 0]
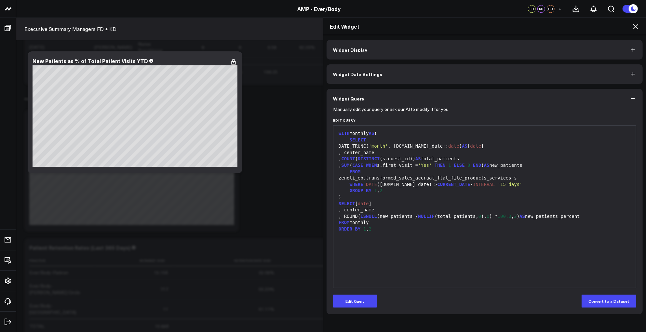
click at [378, 276] on div "WITH monthly AS ( SELECT DATE_TRUNC( 'month' , s.sale_date:: date ) AS [ date ]…" at bounding box center [485, 207] width 296 height 156
click at [437, 201] on div "SELECT [ date ]" at bounding box center [485, 204] width 296 height 7
click at [465, 53] on button "Widget Display" at bounding box center [485, 50] width 316 height 20
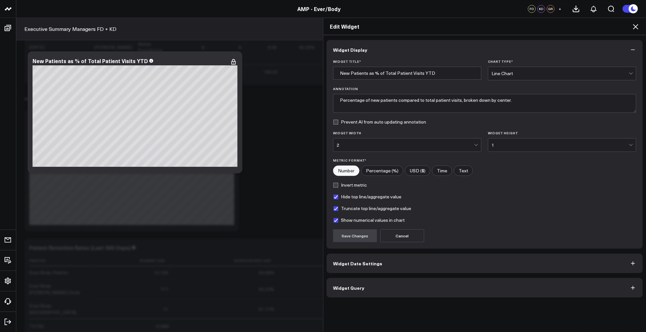
click at [415, 265] on button "Widget Date Settings" at bounding box center [485, 264] width 316 height 20
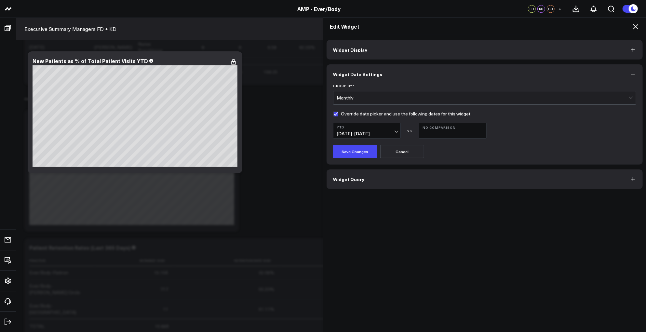
click at [366, 183] on button "Widget Query" at bounding box center [485, 179] width 316 height 20
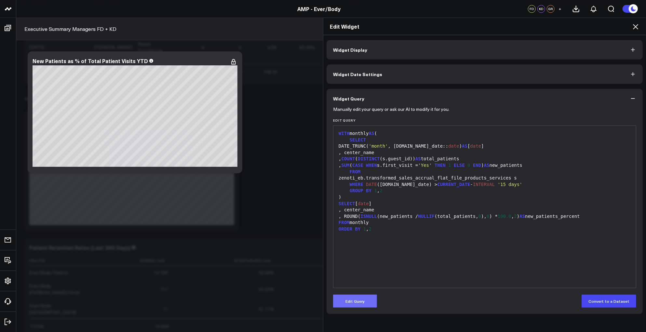
click at [357, 296] on button "Edit Query" at bounding box center [355, 301] width 44 height 13
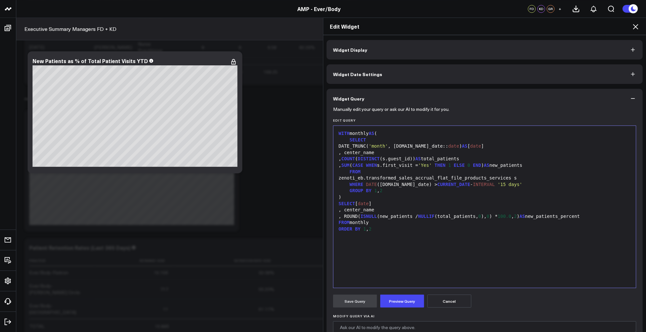
click at [412, 238] on div "WITH monthly AS ( SELECT DATE_TRUNC( 'month' , s.sale_date:: date ) AS [ date ]…" at bounding box center [485, 207] width 296 height 156
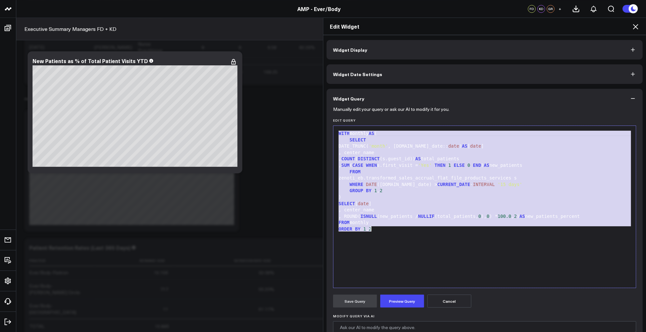
paste div
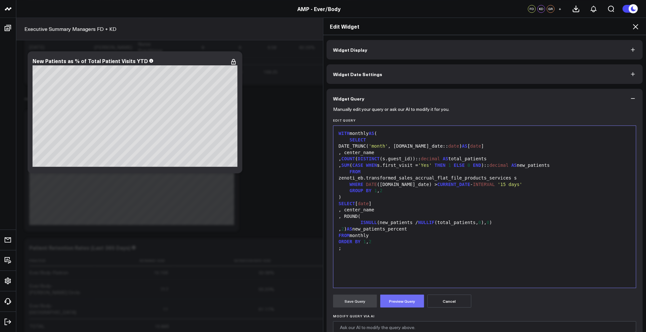
click at [403, 299] on button "Preview Query" at bounding box center [402, 301] width 44 height 13
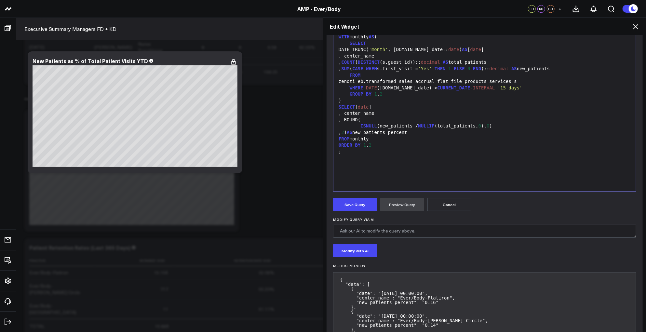
scroll to position [47, 0]
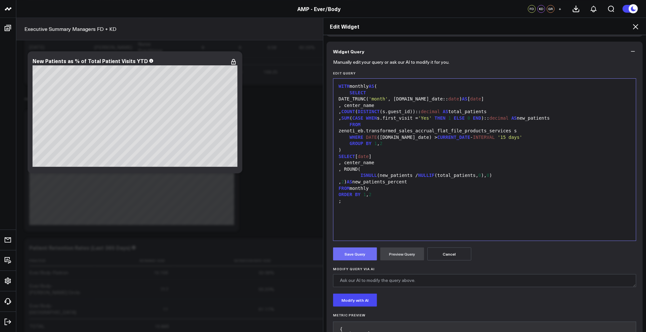
click at [351, 253] on button "Save Query" at bounding box center [355, 254] width 44 height 13
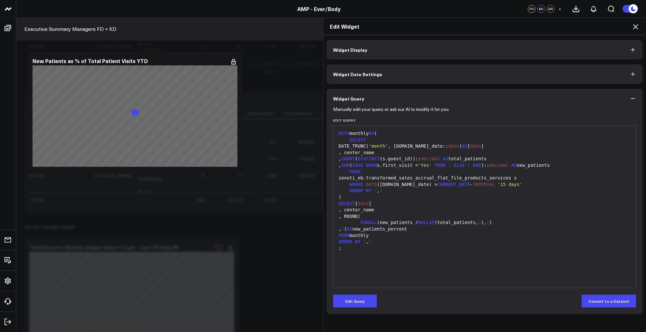
scroll to position [0, 0]
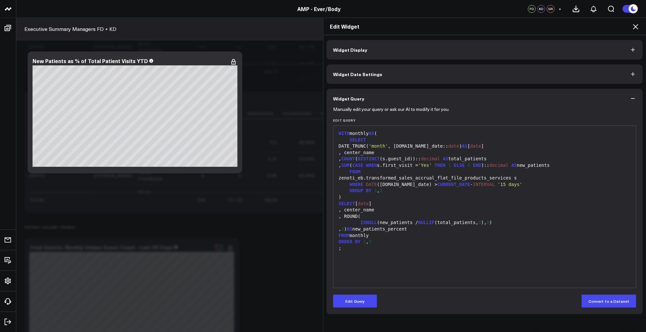
click at [375, 73] on span "Widget Date Settings" at bounding box center [357, 74] width 49 height 5
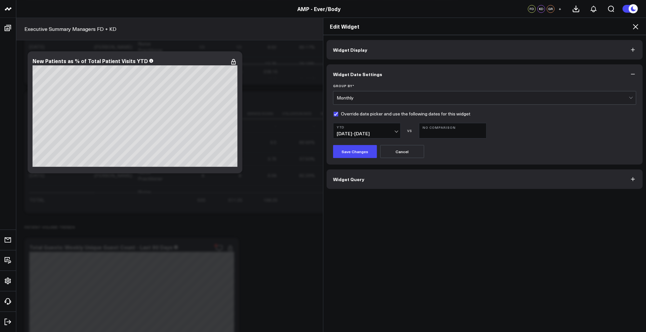
click at [420, 180] on button "Widget Query" at bounding box center [485, 179] width 316 height 20
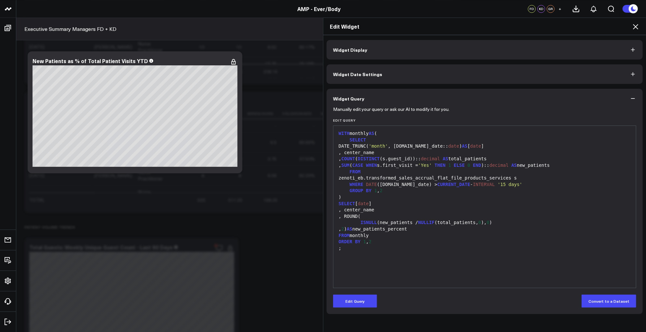
click at [634, 26] on icon at bounding box center [636, 27] width 8 height 8
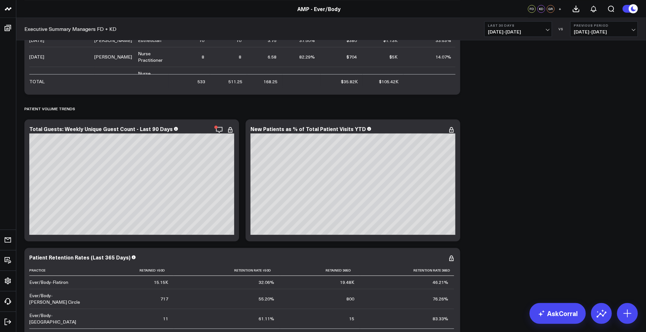
scroll to position [2846, 0]
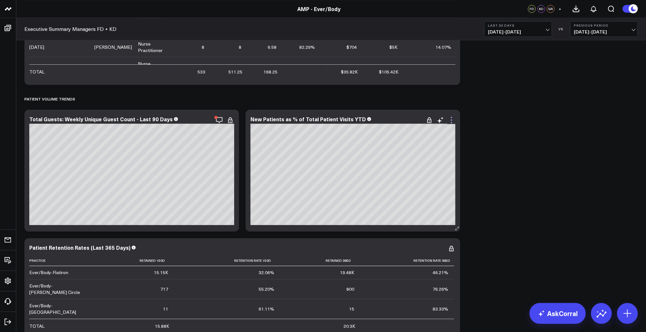
click at [451, 119] on icon at bounding box center [452, 120] width 8 height 8
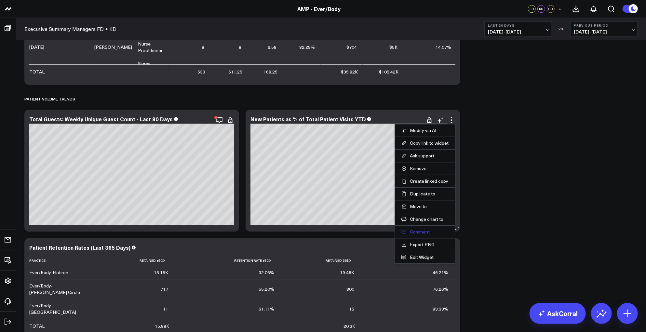
click at [420, 234] on button "Comment" at bounding box center [424, 232] width 47 height 6
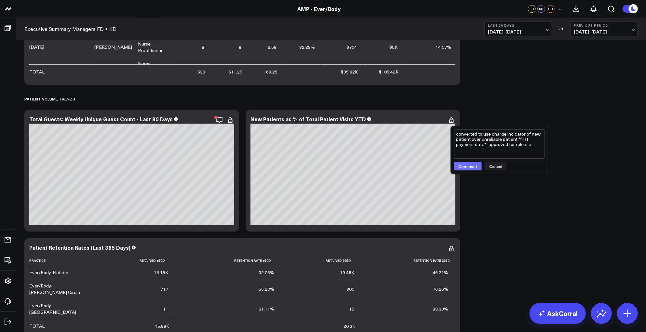
type textarea "converted to use charge indicator of new patient over unreliable patient "first…"
click at [471, 166] on button "Comment" at bounding box center [468, 166] width 28 height 8
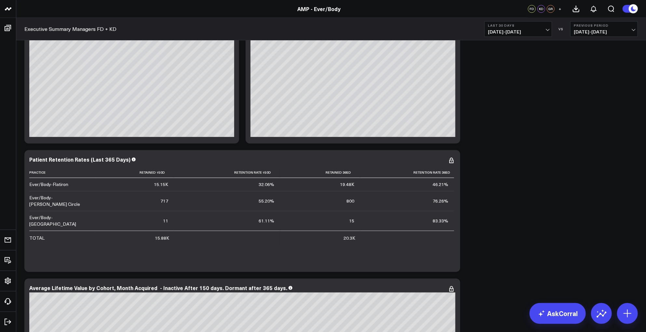
scroll to position [3003, 0]
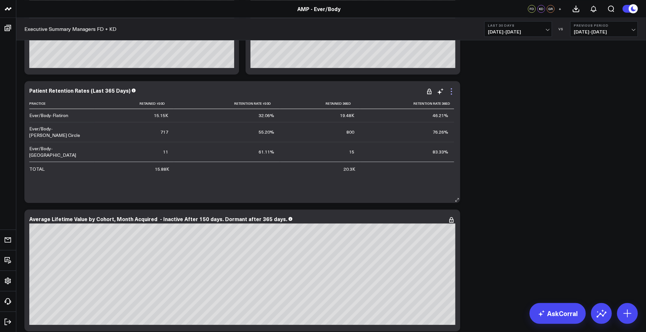
click at [452, 90] on icon at bounding box center [452, 92] width 8 height 8
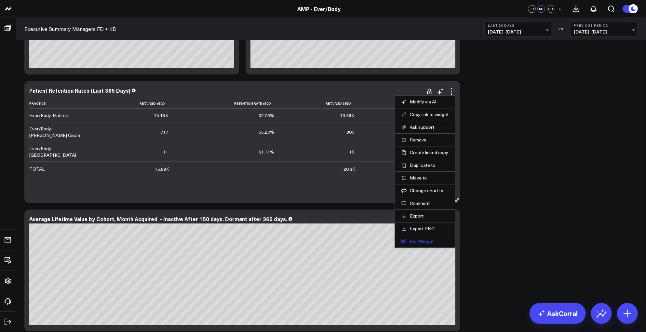
click at [420, 241] on button "Edit Widget" at bounding box center [424, 241] width 47 height 6
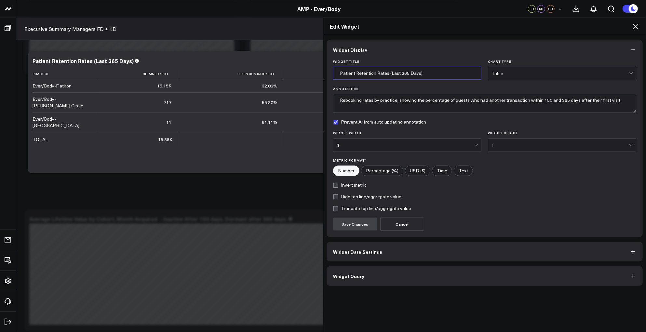
drag, startPoint x: 425, startPoint y: 74, endPoint x: 320, endPoint y: 82, distance: 105.0
click at [320, 82] on div "Edit Widget Widget Display Widget Title * Patient Retention Rates (Last 365 Day…" at bounding box center [323, 175] width 646 height 315
click at [395, 281] on button "Widget Query" at bounding box center [485, 276] width 316 height 20
click at [385, 250] on div "Widget Display Widget Title * Patient Retention Rates (Last 365 Days) Chart Typ…" at bounding box center [484, 183] width 323 height 297
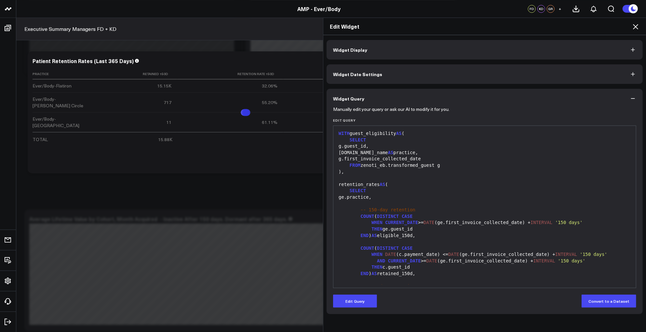
click at [390, 73] on button "Widget Date Settings" at bounding box center [485, 74] width 316 height 20
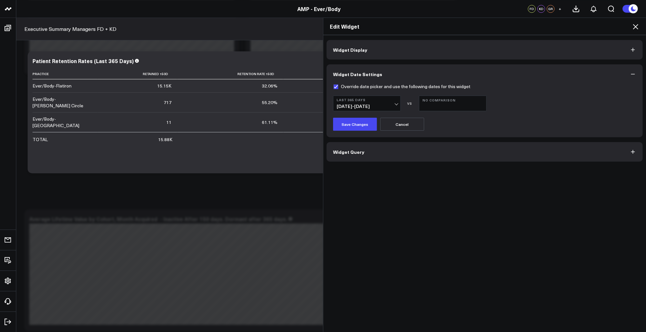
click at [397, 151] on button "Widget Query" at bounding box center [485, 152] width 316 height 20
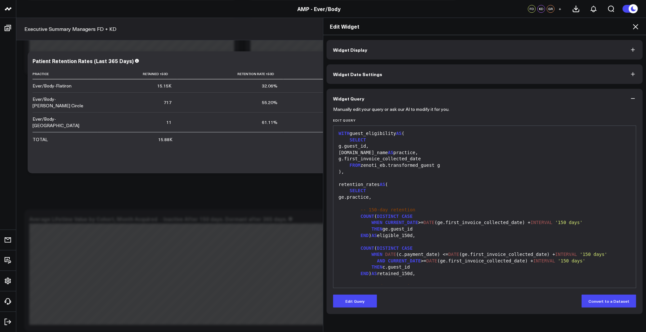
click at [499, 223] on div "WHEN CURRENT_DATE >= DATE (ge.first_invoice_collected_date) + INTERVAL '150 day…" at bounding box center [485, 223] width 296 height 7
click at [350, 301] on button "Edit Query" at bounding box center [355, 301] width 44 height 13
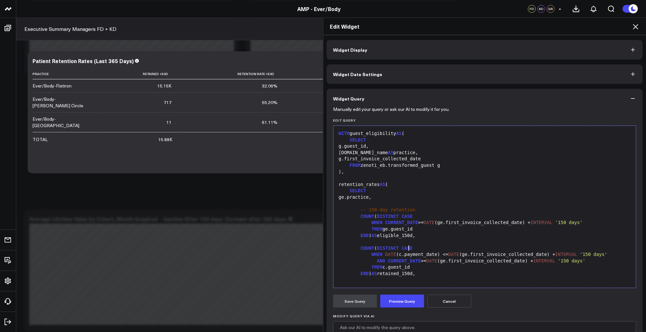
click at [434, 249] on div "COUNT ( DISTINCT CASE" at bounding box center [485, 248] width 296 height 7
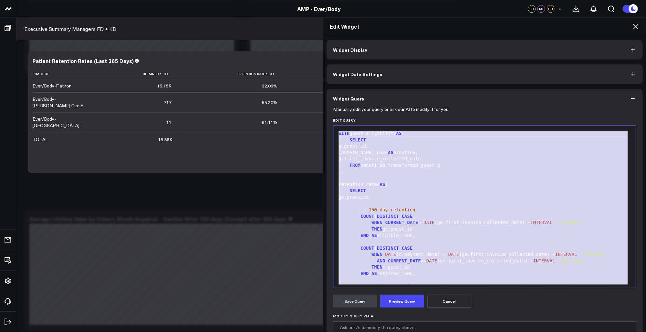
copy div "WITH guest_eligibility AS ( SELECT g.guest_id, g.center_name AS practice, g.fir…"
click at [426, 205] on div at bounding box center [485, 204] width 296 height 7
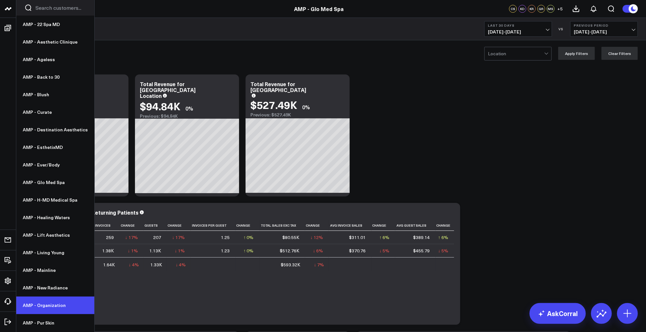
click at [44, 304] on link "AMP - Organization" at bounding box center [55, 306] width 78 height 18
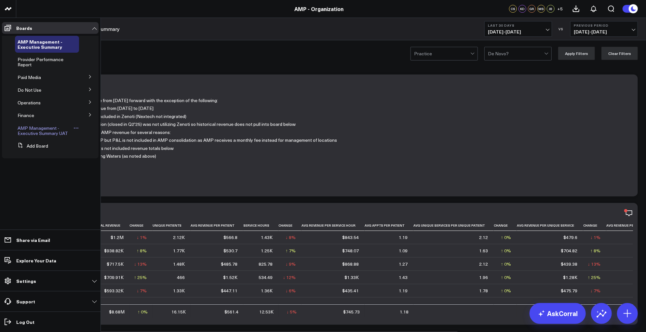
click at [48, 128] on span "AMP Management - Executive Summary UAT" at bounding box center [43, 130] width 50 height 11
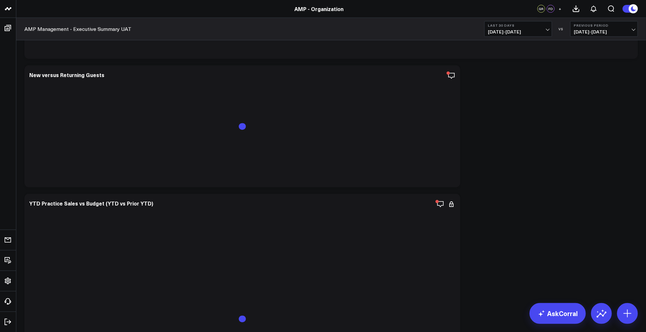
scroll to position [256, 0]
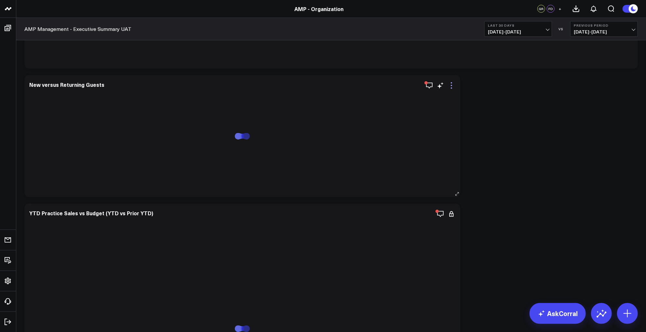
click at [452, 84] on icon at bounding box center [452, 86] width 8 height 8
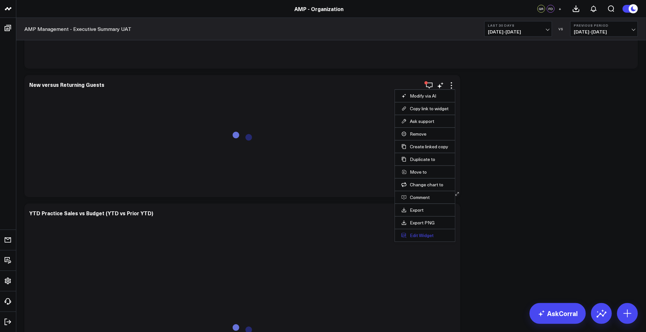
click at [428, 235] on button "Edit Widget" at bounding box center [424, 236] width 47 height 6
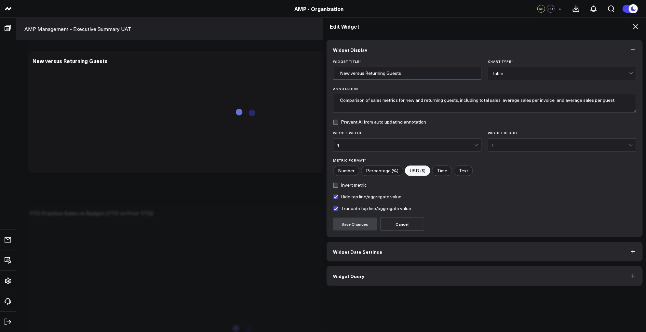
click at [428, 272] on button "Widget Query" at bounding box center [485, 276] width 316 height 20
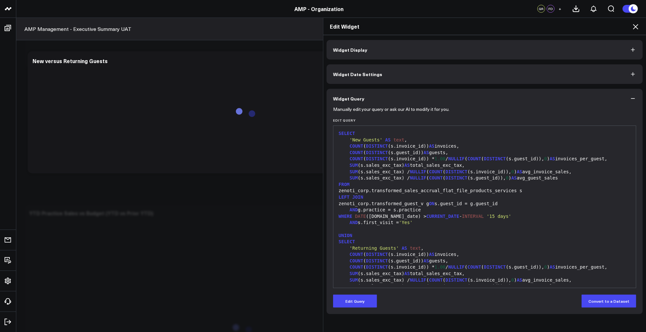
click at [421, 209] on div "AND g.practice = s.practice" at bounding box center [485, 210] width 296 height 7
click at [359, 295] on button "Edit Query" at bounding box center [355, 301] width 44 height 13
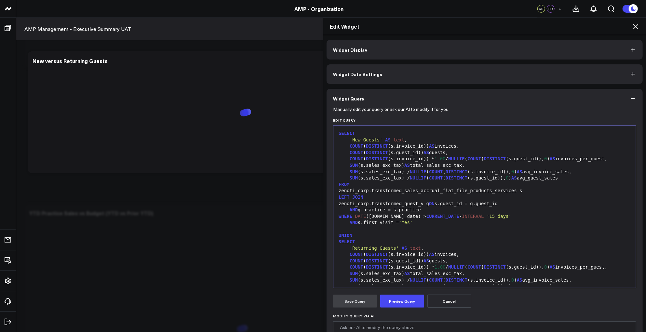
click at [420, 202] on div "zenoti_corp.transformed_guest_v g ON s.guest_id = g.guest_id" at bounding box center [485, 204] width 296 height 7
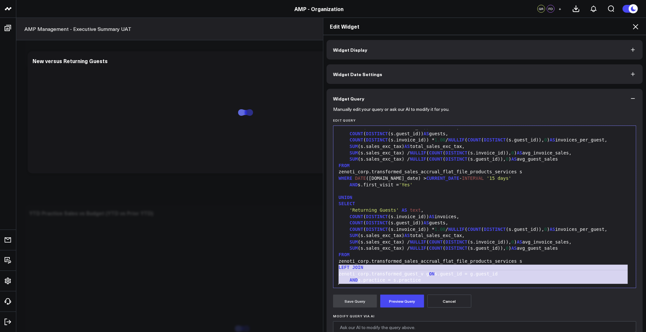
scroll to position [25, 0]
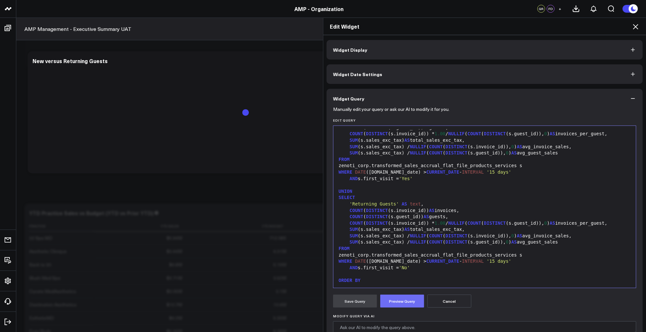
click at [407, 299] on button "Preview Query" at bounding box center [402, 301] width 44 height 13
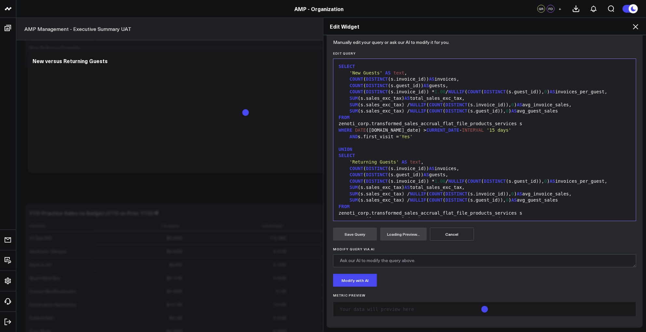
scroll to position [32, 0]
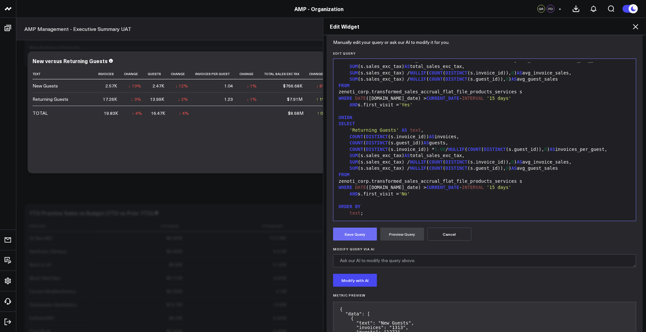
click at [354, 234] on button "Save Query" at bounding box center [355, 234] width 44 height 13
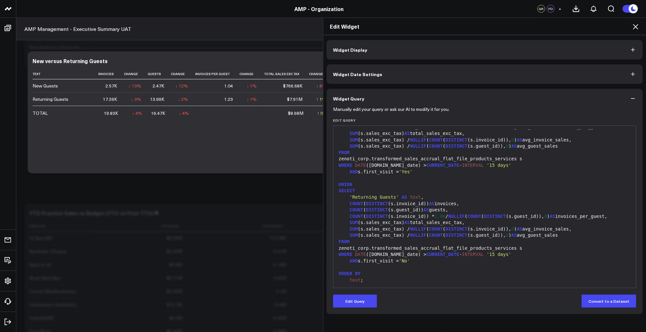
scroll to position [0, 0]
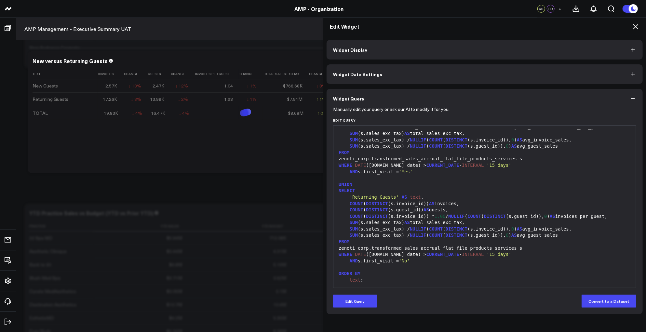
click at [637, 26] on icon at bounding box center [636, 27] width 8 height 8
